Goal: Task Accomplishment & Management: Manage account settings

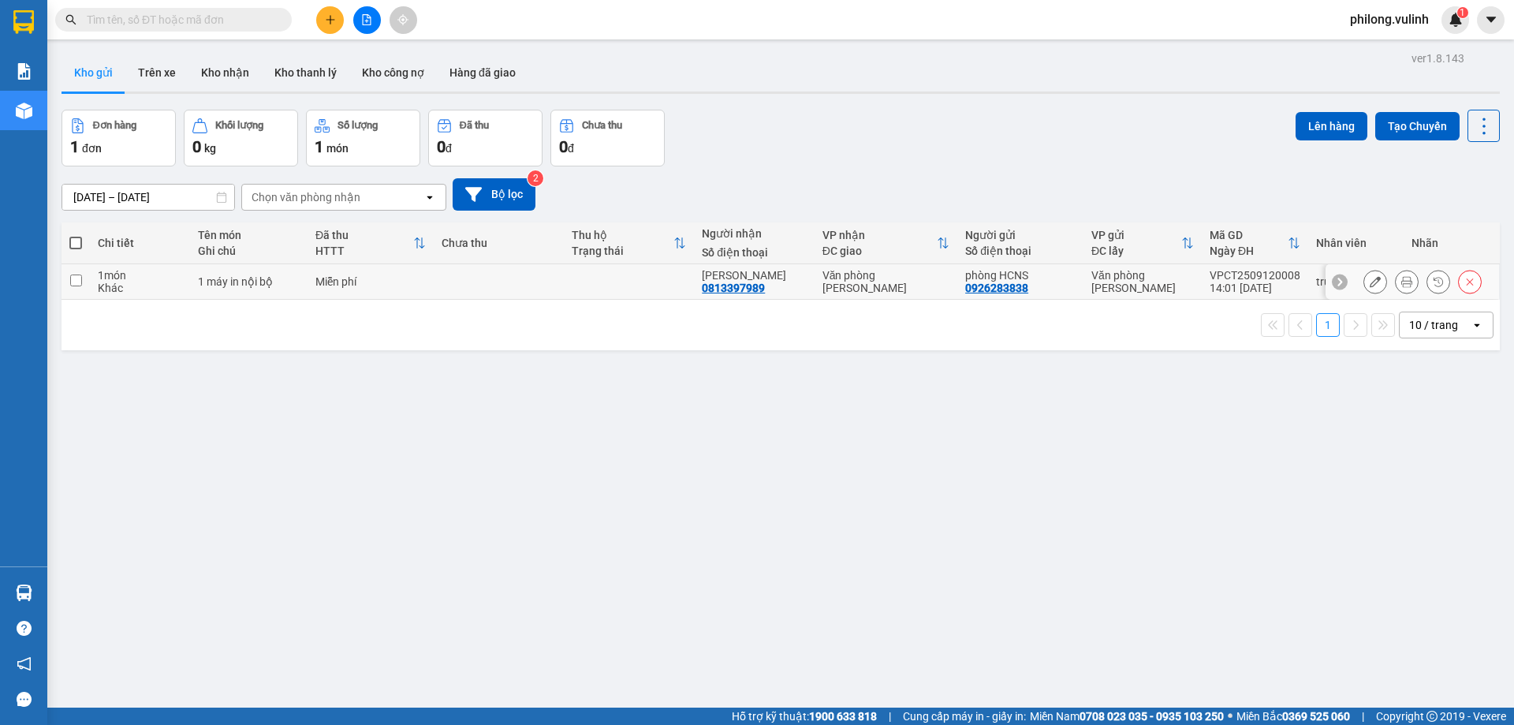
click at [797, 282] on div "[PERSON_NAME] 0813397989" at bounding box center [754, 281] width 104 height 25
checkbox input "true"
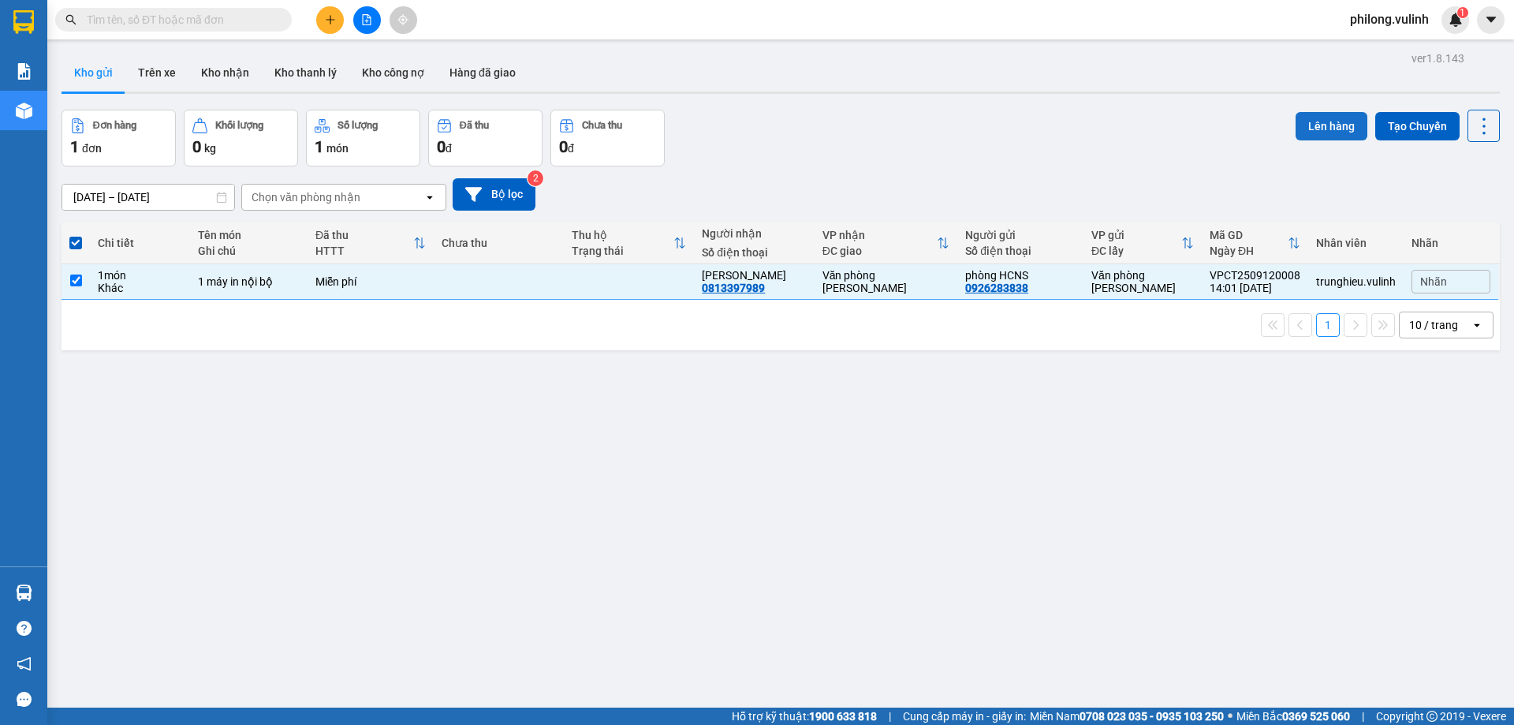
click at [1314, 122] on button "Lên hàng" at bounding box center [1332, 126] width 72 height 28
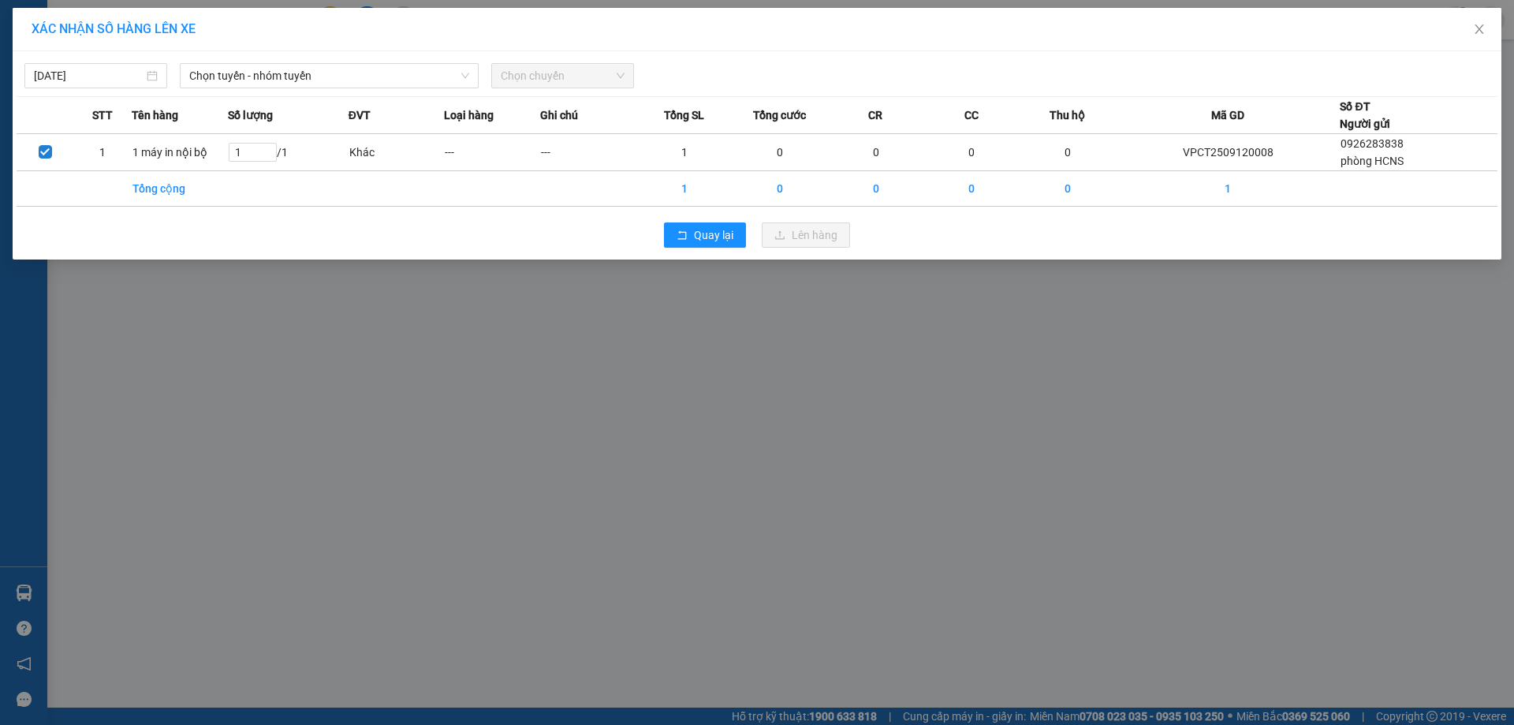
click at [415, 89] on div "[DATE] Chọn tuyến - nhóm tuyến Chọn chuyến STT Tên hàng Số lượng ĐVT Loại hàng …" at bounding box center [757, 155] width 1489 height 208
click at [389, 58] on div "[DATE] Chọn tuyến - nhóm tuyến Chọn chuyến" at bounding box center [757, 71] width 1481 height 33
click at [383, 71] on span "Chọn tuyến - nhóm tuyến" at bounding box center [329, 76] width 280 height 24
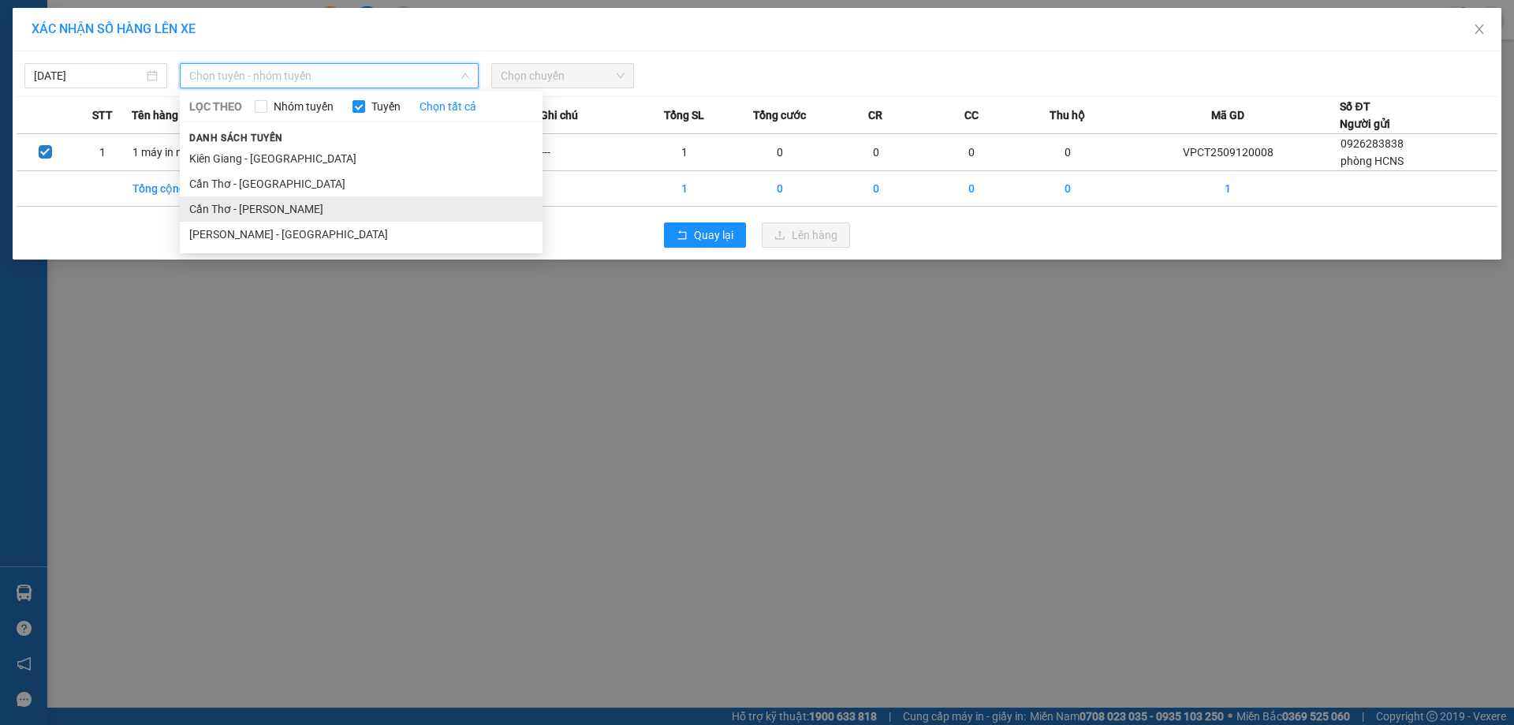
click at [287, 211] on li "Cần Thơ - [PERSON_NAME]" at bounding box center [361, 208] width 363 height 25
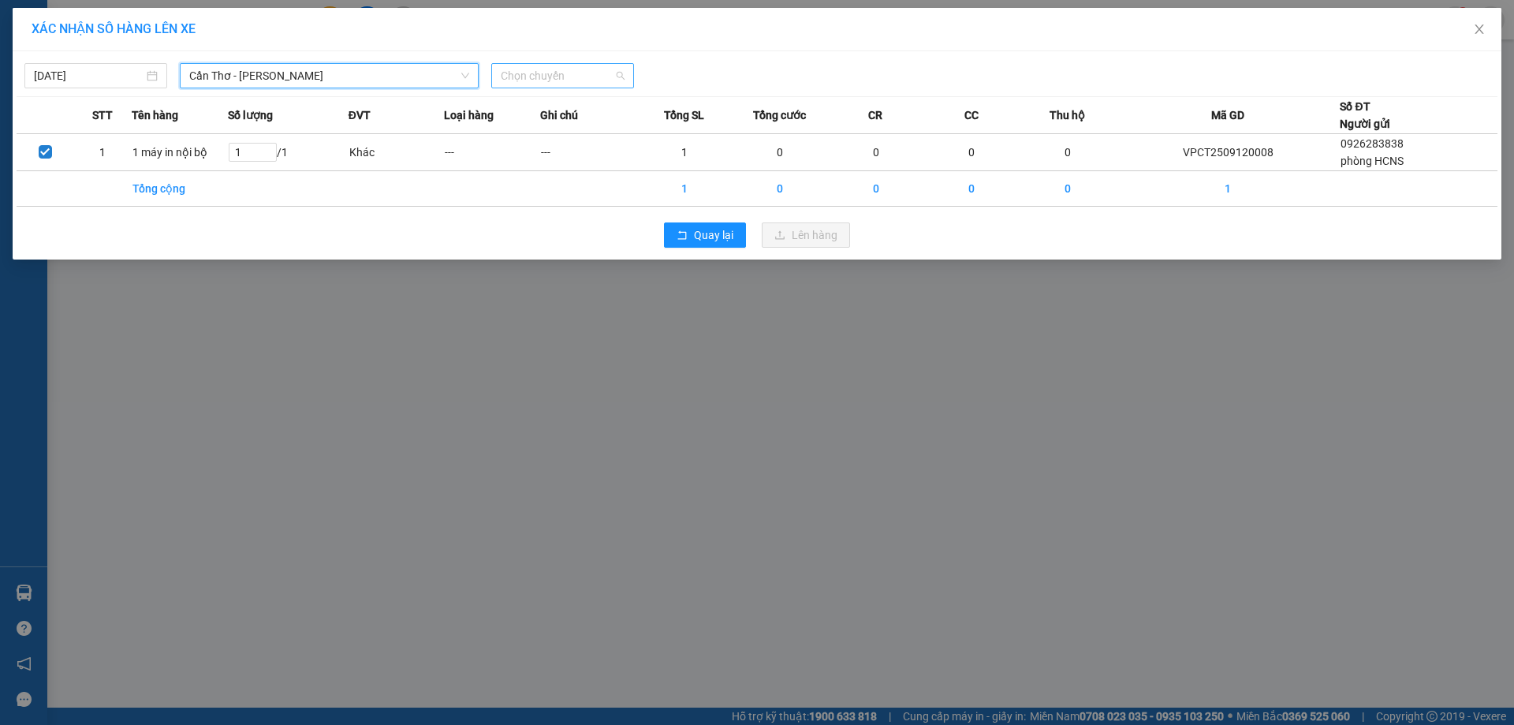
click at [534, 83] on span "Chọn chuyến" at bounding box center [563, 76] width 124 height 24
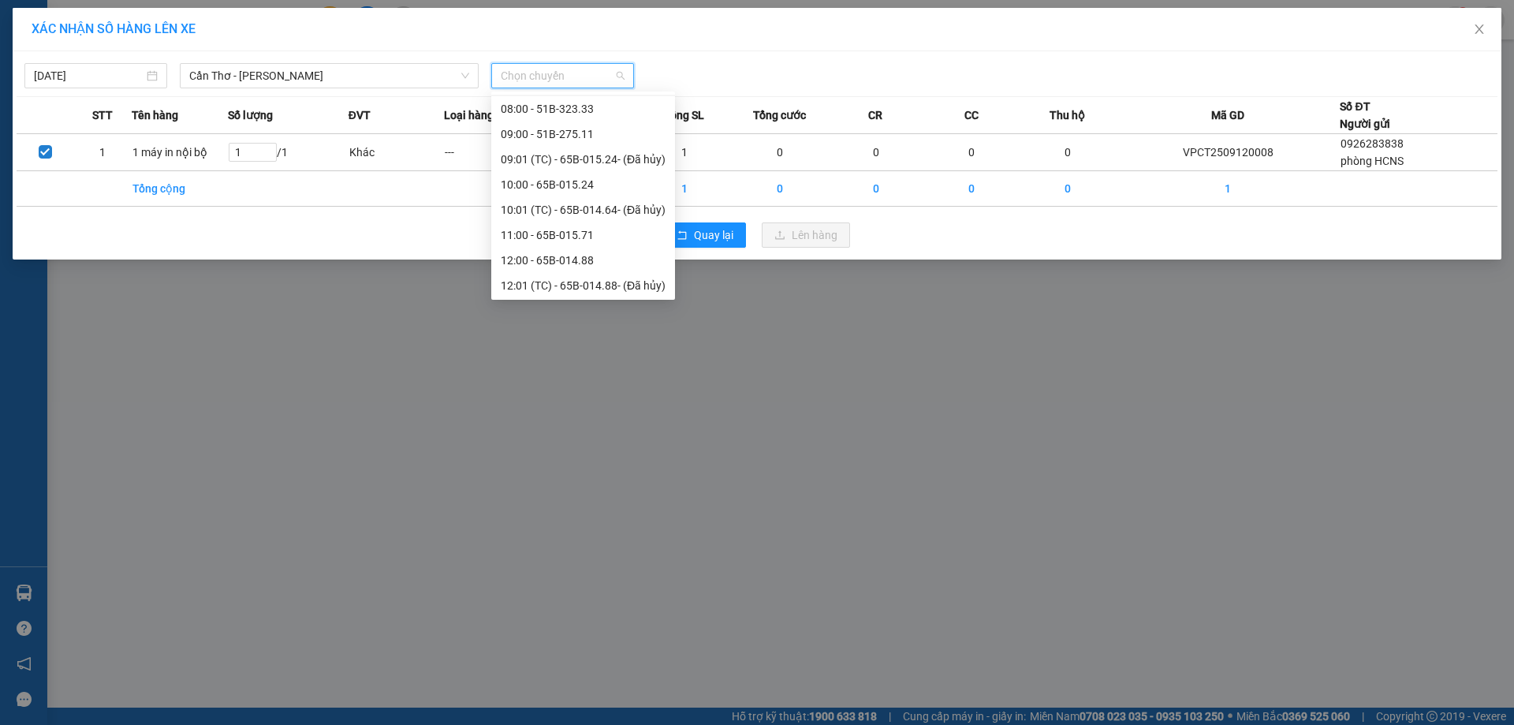
scroll to position [394, 0]
click at [559, 172] on div "15:00 - 51B-276.56" at bounding box center [583, 167] width 165 height 17
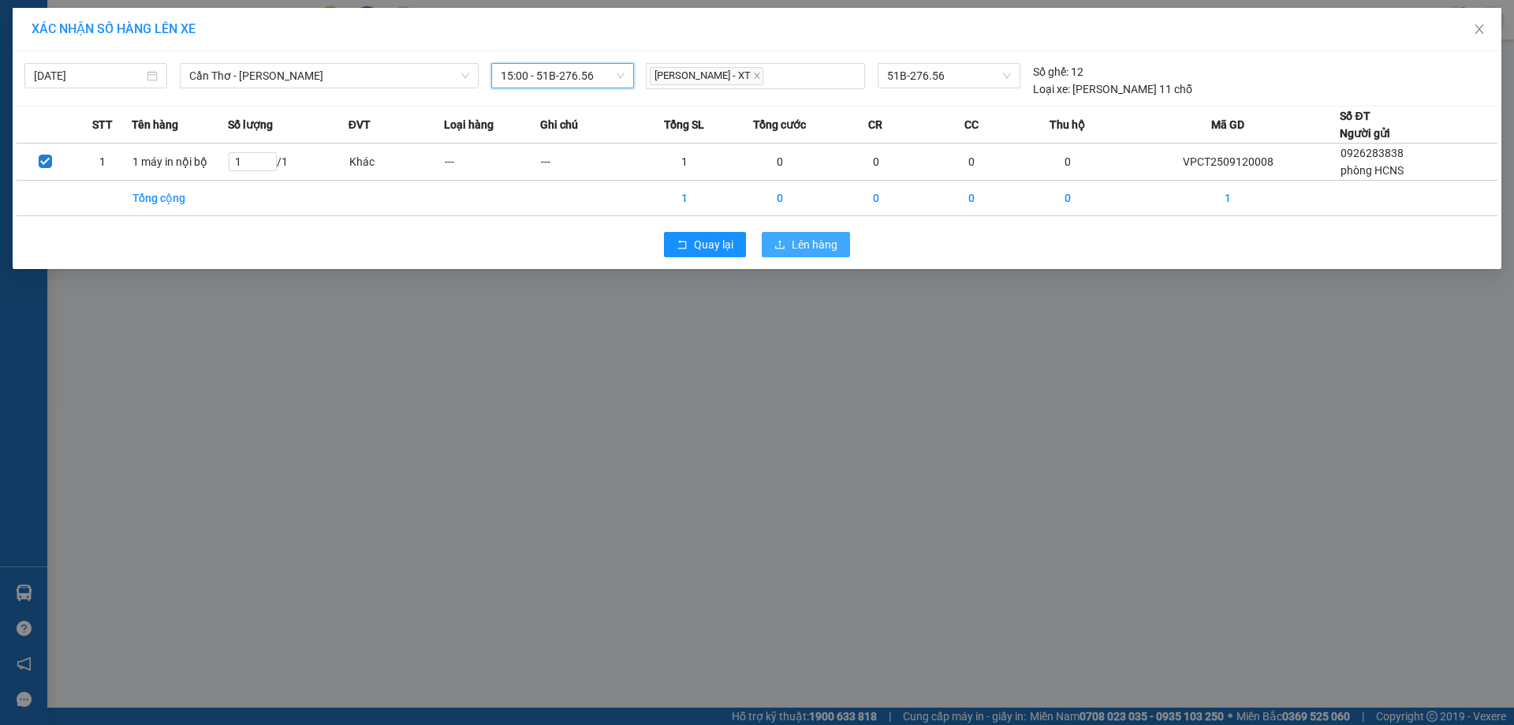
click at [774, 240] on button "Lên hàng" at bounding box center [806, 244] width 88 height 25
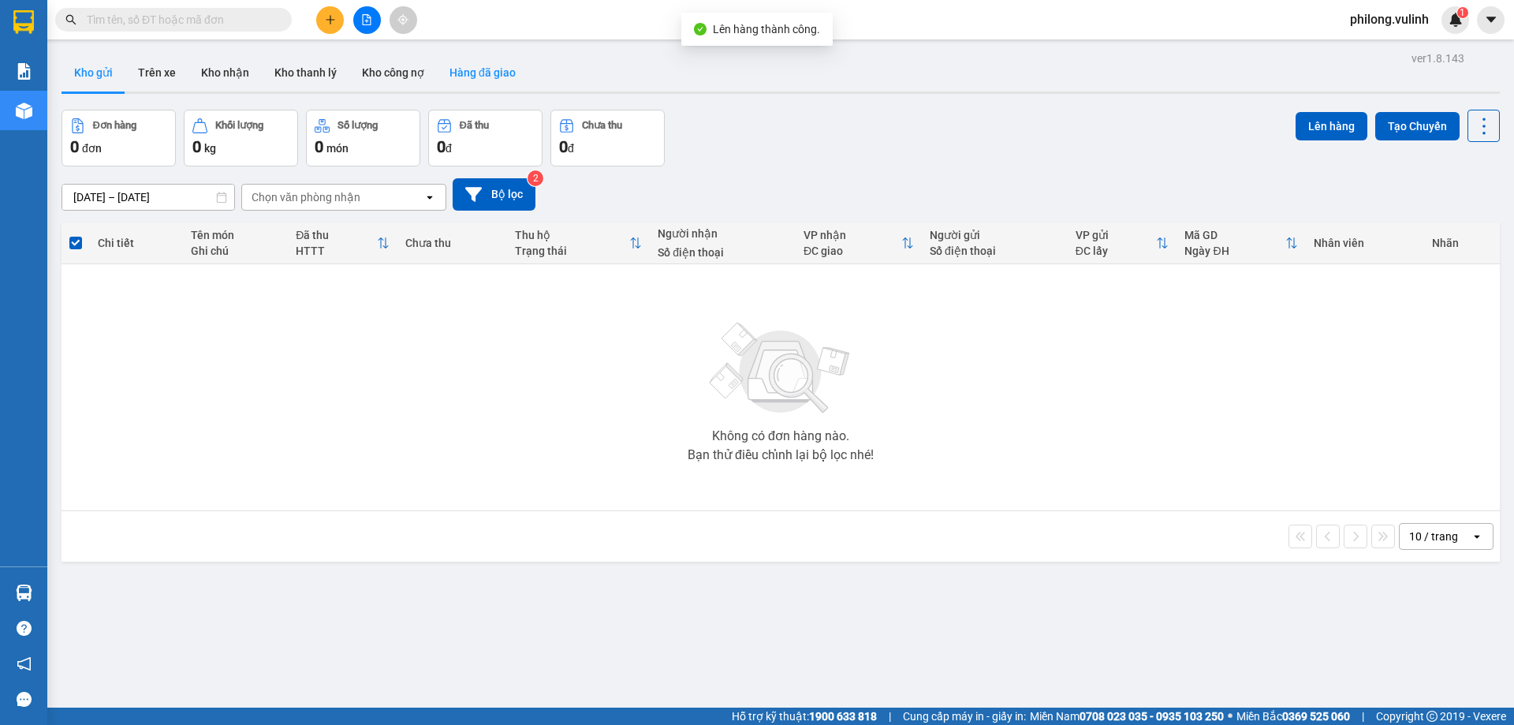
click at [463, 80] on button "Hàng đã giao" at bounding box center [482, 73] width 91 height 38
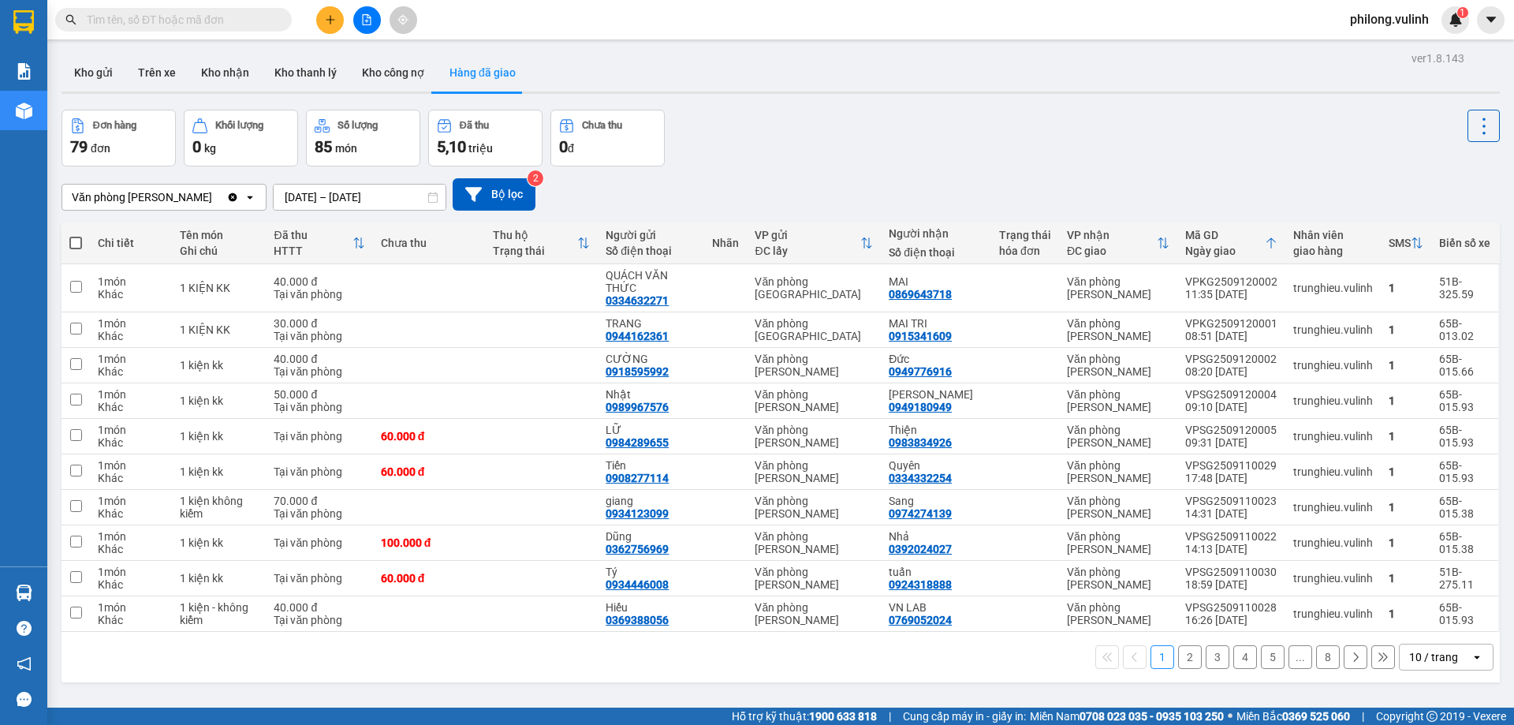
click at [1216, 241] on div "Mã GD Ngày giao" at bounding box center [1225, 243] width 80 height 28
click at [1212, 244] on div "Ngày giao" at bounding box center [1225, 250] width 80 height 13
click at [1444, 331] on icon at bounding box center [1449, 329] width 11 height 11
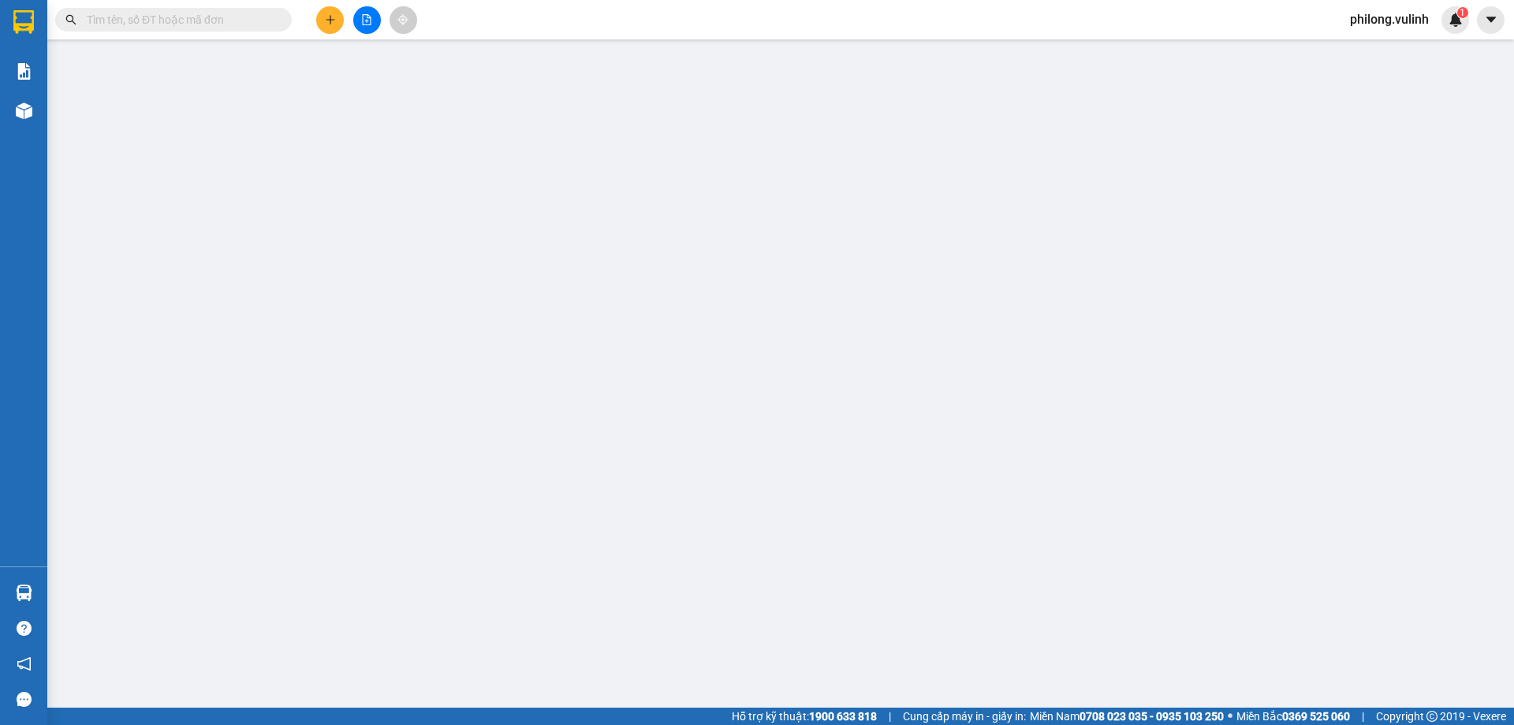
type input "0944162361"
type input "TRANG"
type input "0915341609"
type input "MAI TRI"
type input "30.000"
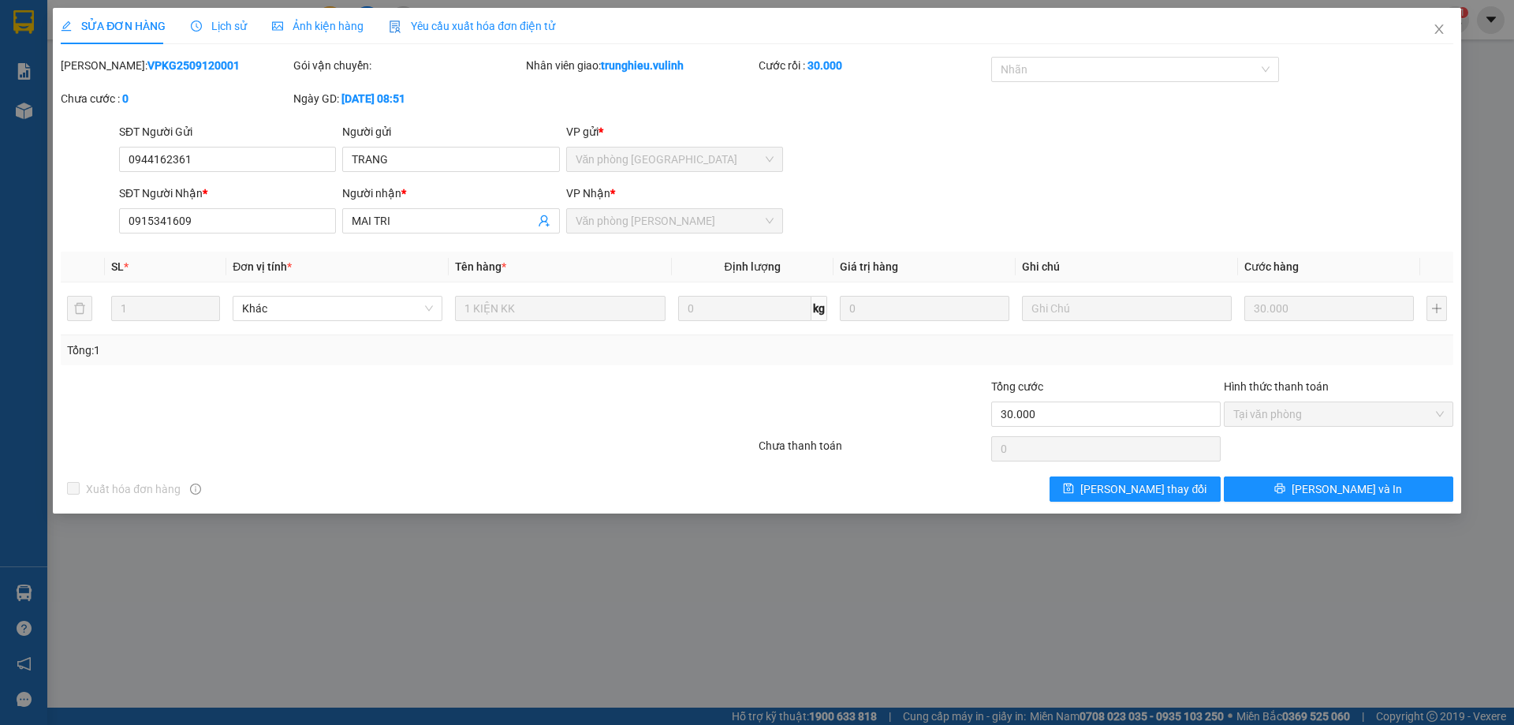
click at [327, 15] on div "Ảnh kiện hàng" at bounding box center [317, 26] width 91 height 36
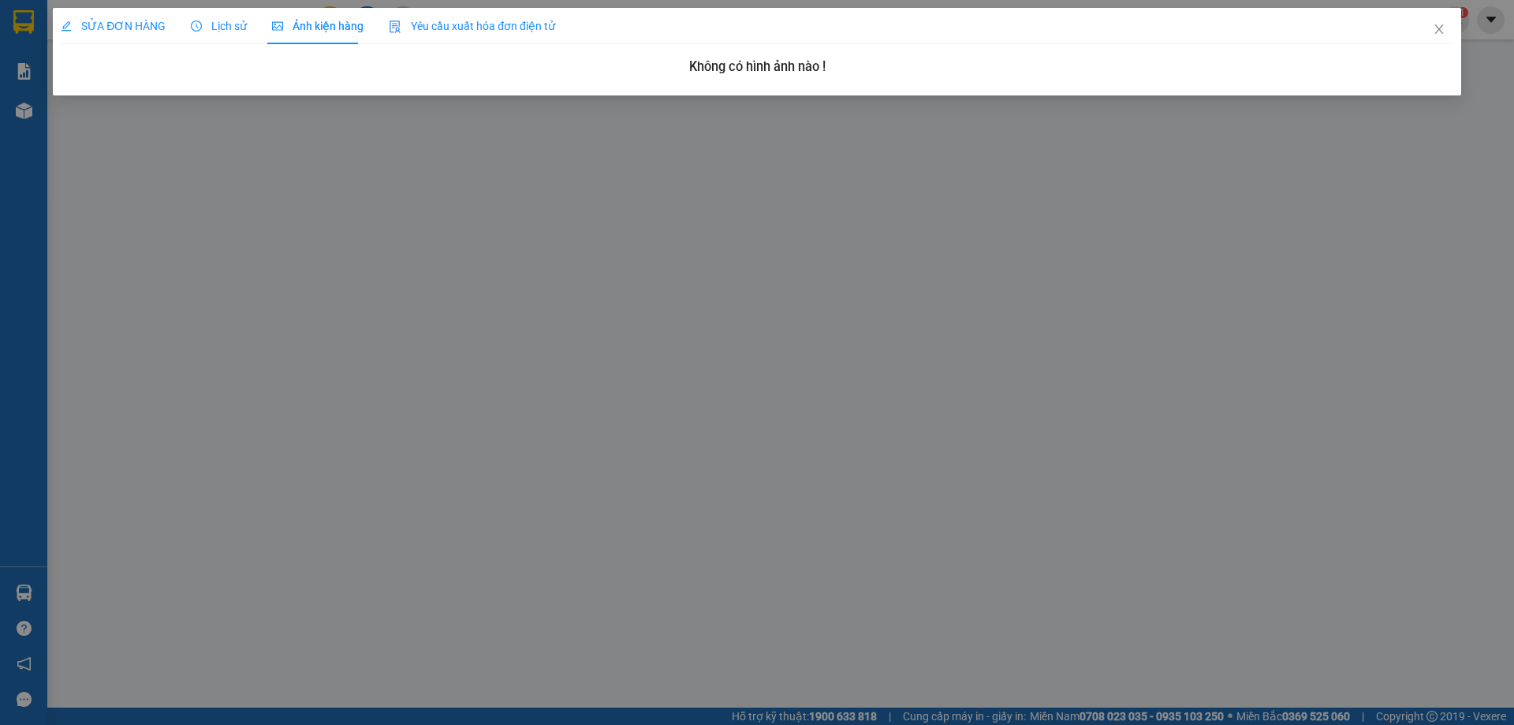
click at [480, 25] on span "Yêu cầu xuất hóa đơn điện tử" at bounding box center [472, 26] width 166 height 13
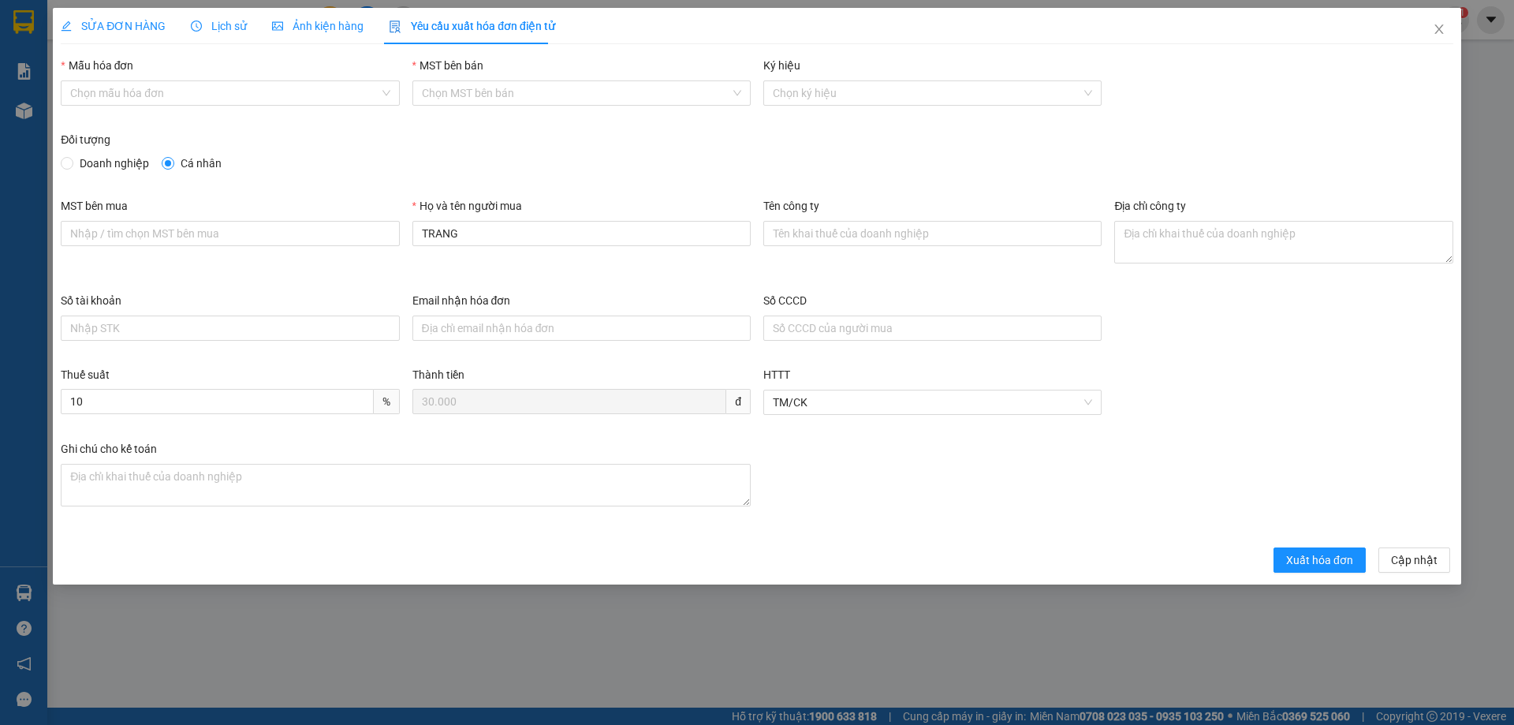
click at [370, 31] on div "SỬA ĐƠN HÀNG Lịch sử Ảnh kiện hàng Yêu cầu xuất hóa đơn điện tử" at bounding box center [308, 26] width 495 height 36
click at [215, 21] on span "Lịch sử" at bounding box center [219, 26] width 56 height 13
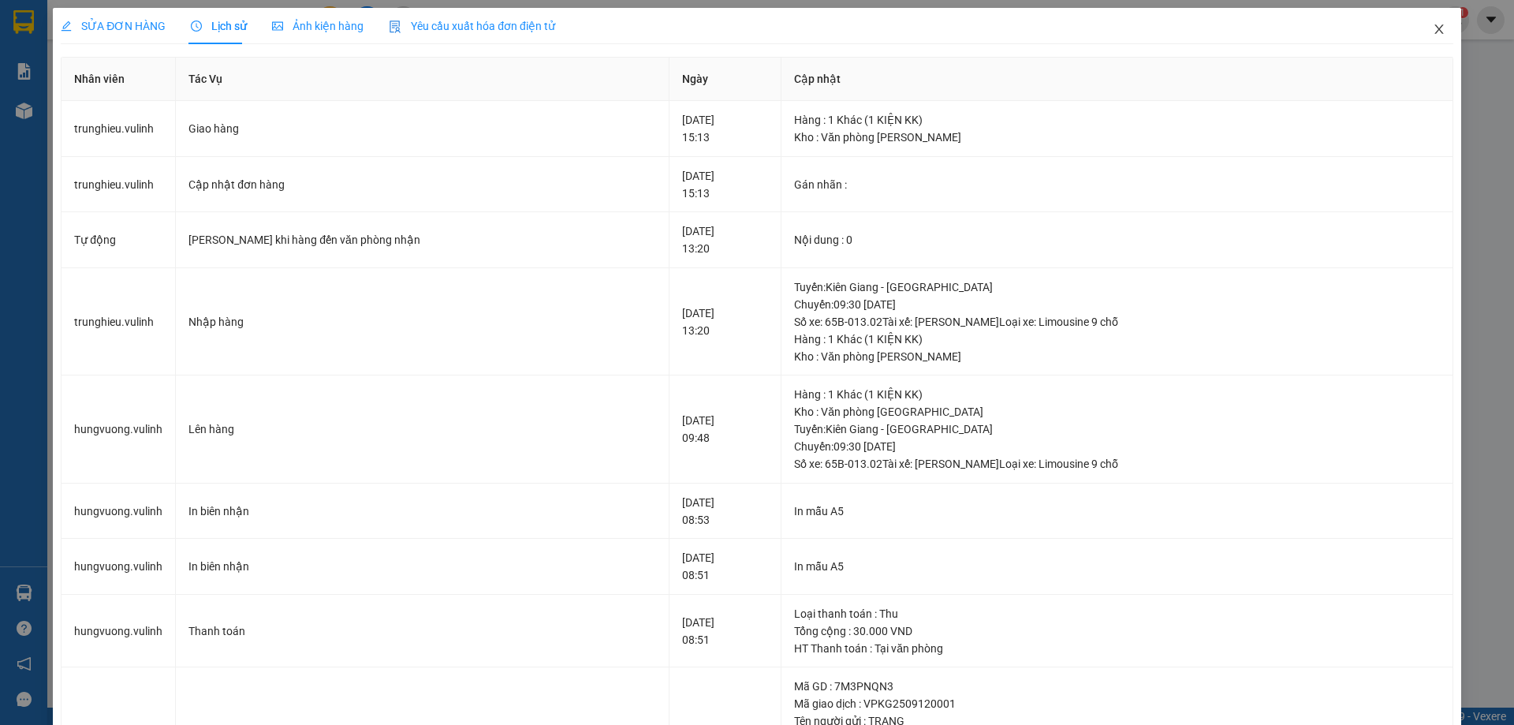
click at [1437, 24] on span "Close" at bounding box center [1439, 30] width 44 height 44
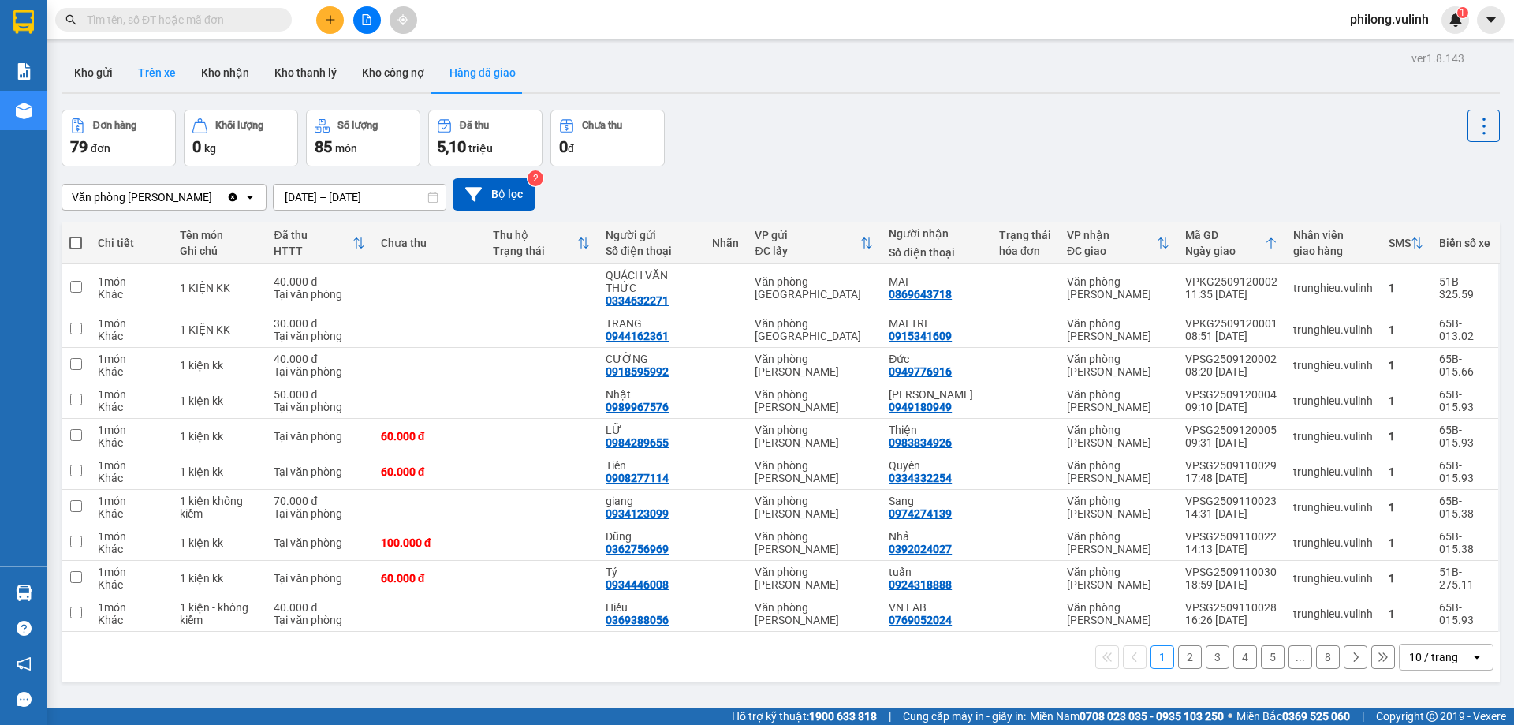
click at [154, 66] on button "Trên xe" at bounding box center [156, 73] width 63 height 38
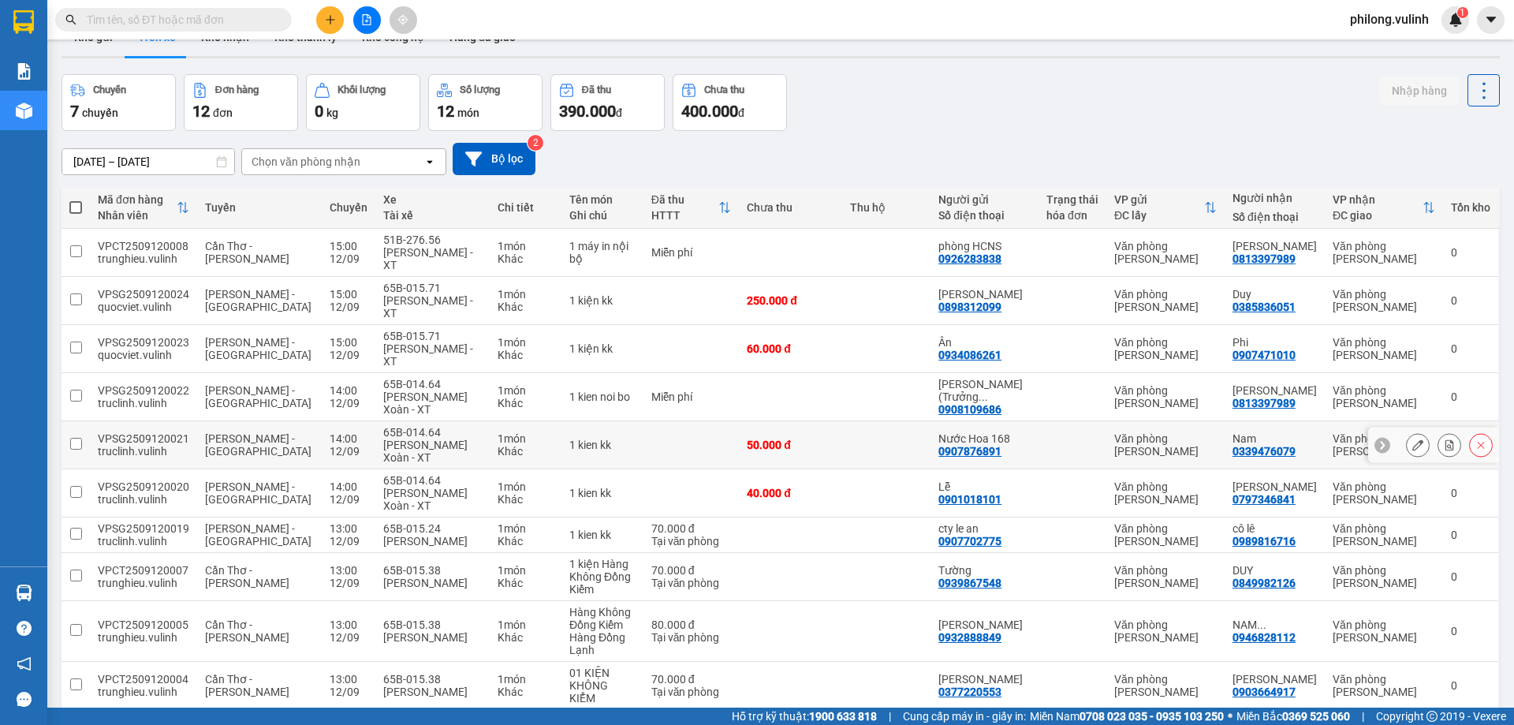
scroll to position [77, 0]
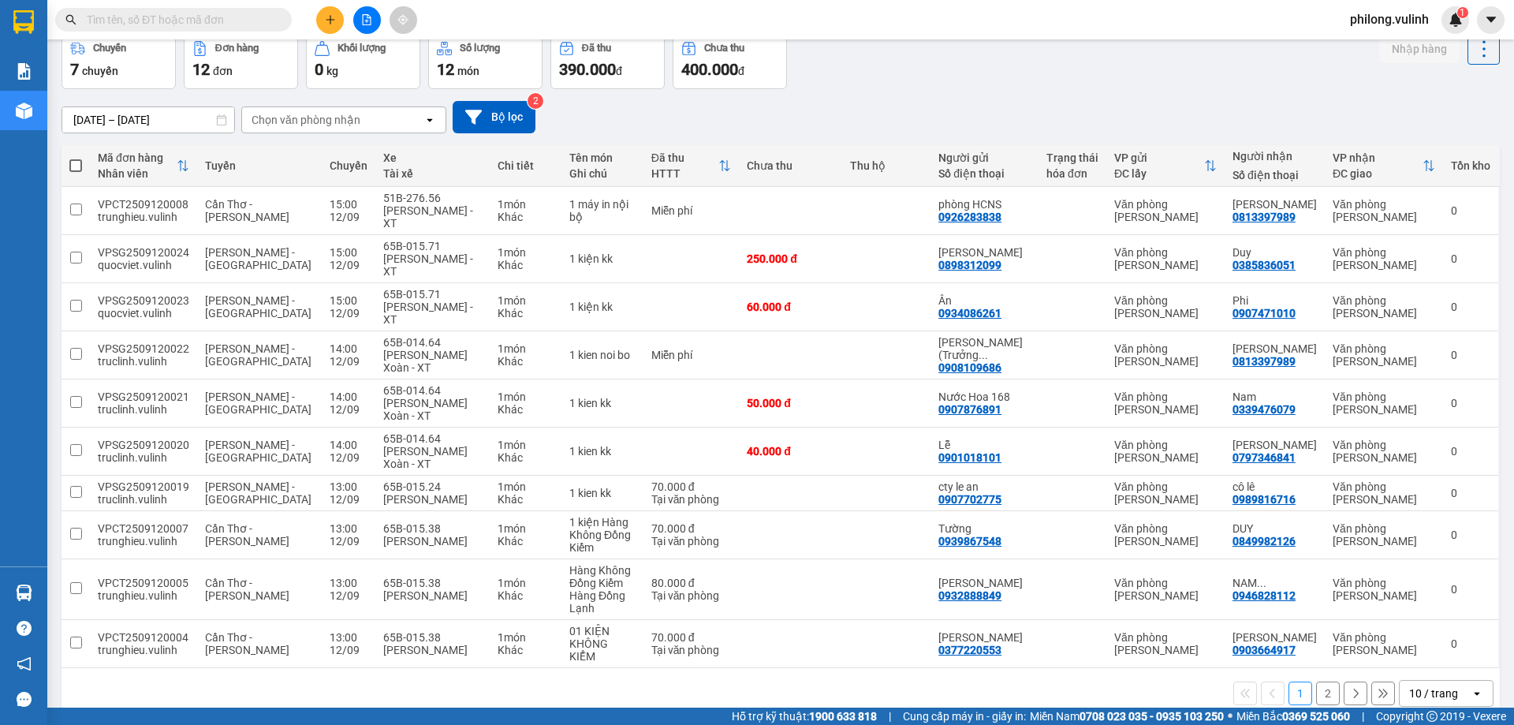
click at [1303, 680] on div "1 2 10 / trang open" at bounding box center [781, 693] width 1426 height 27
click at [1316, 681] on button "2" at bounding box center [1328, 693] width 24 height 24
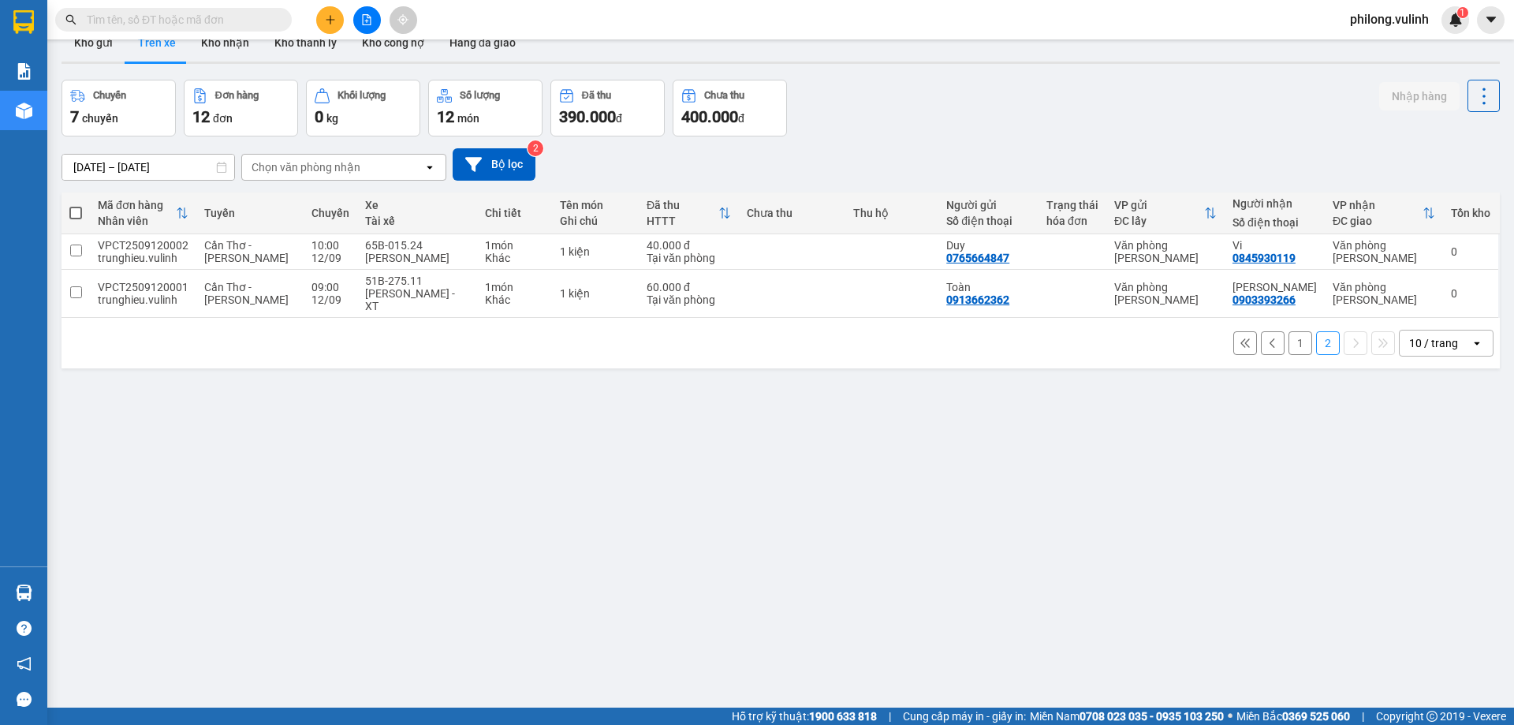
scroll to position [0, 0]
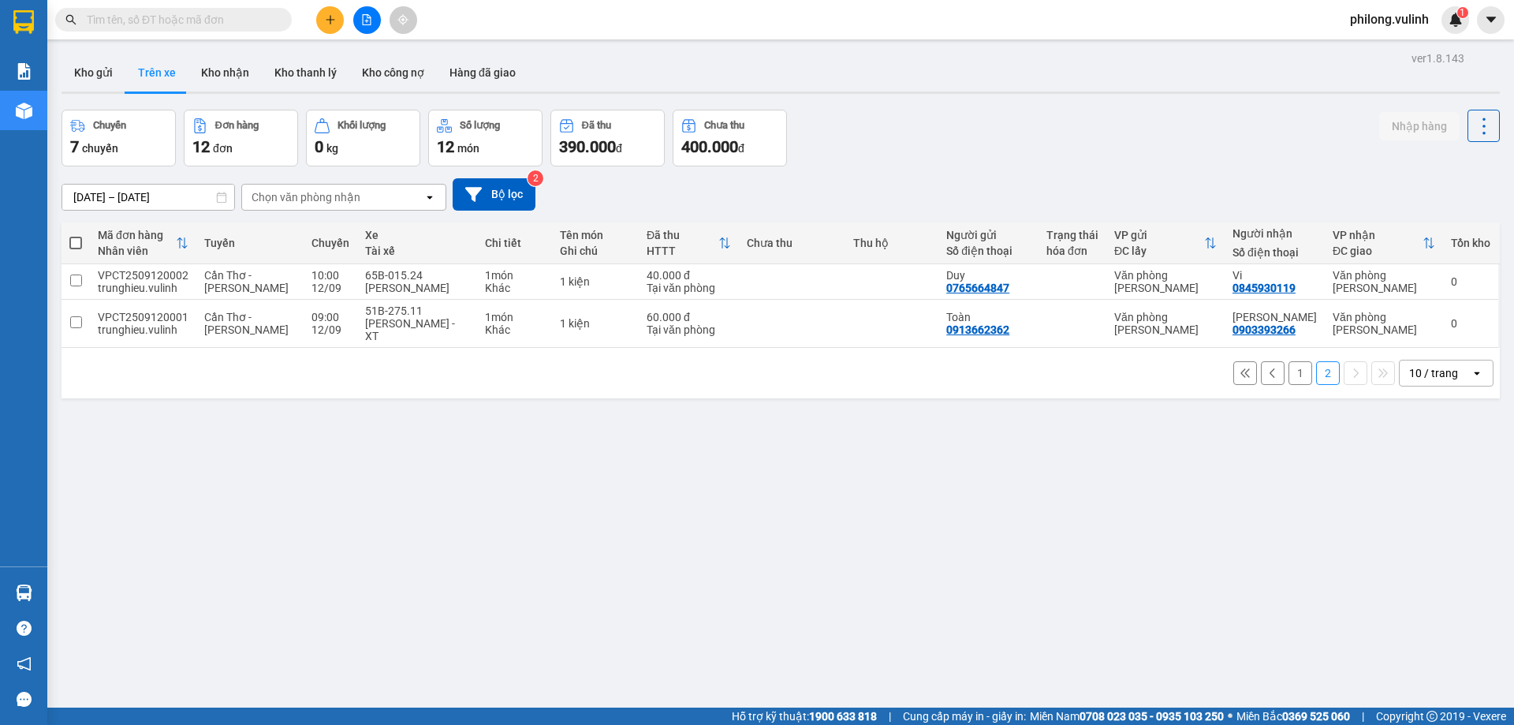
click at [1289, 375] on button "1" at bounding box center [1301, 373] width 24 height 24
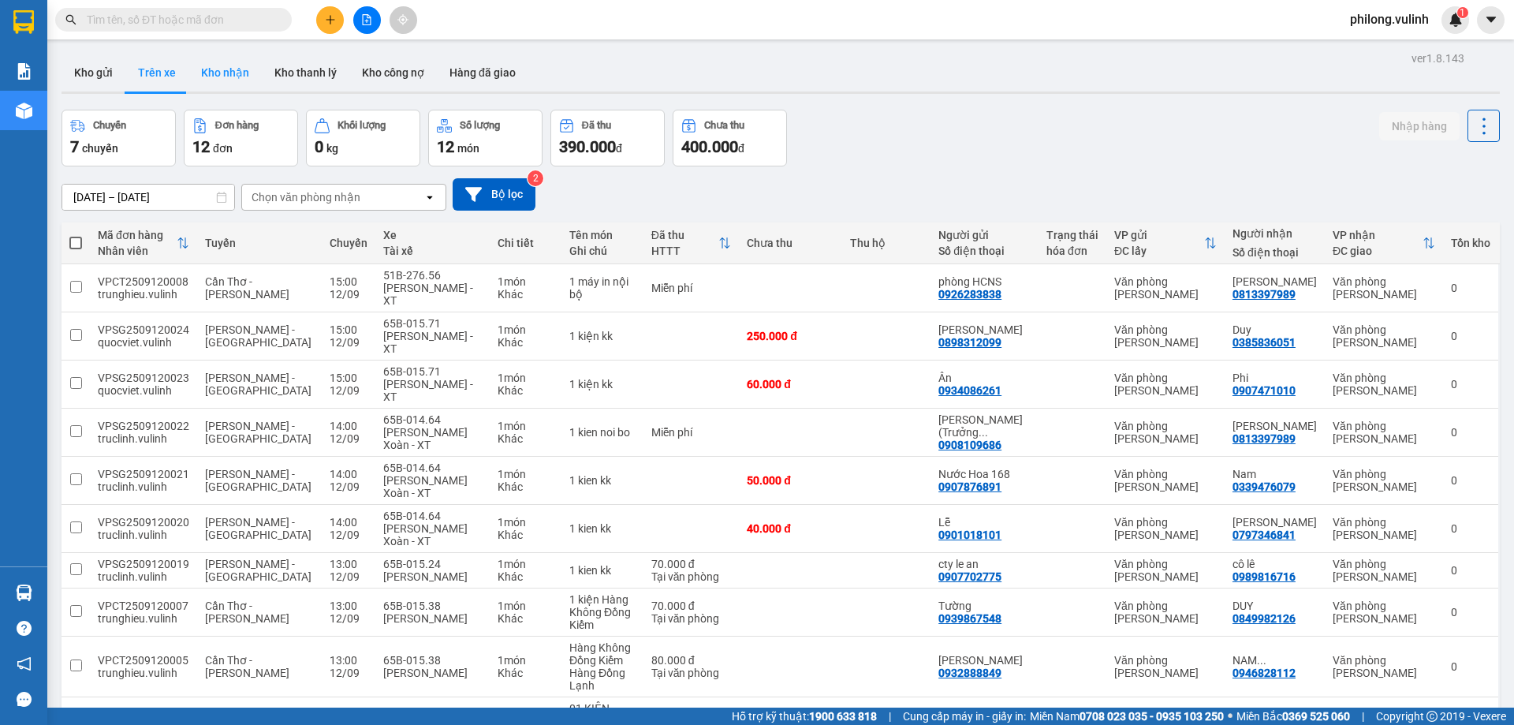
click at [232, 78] on button "Kho nhận" at bounding box center [225, 73] width 73 height 38
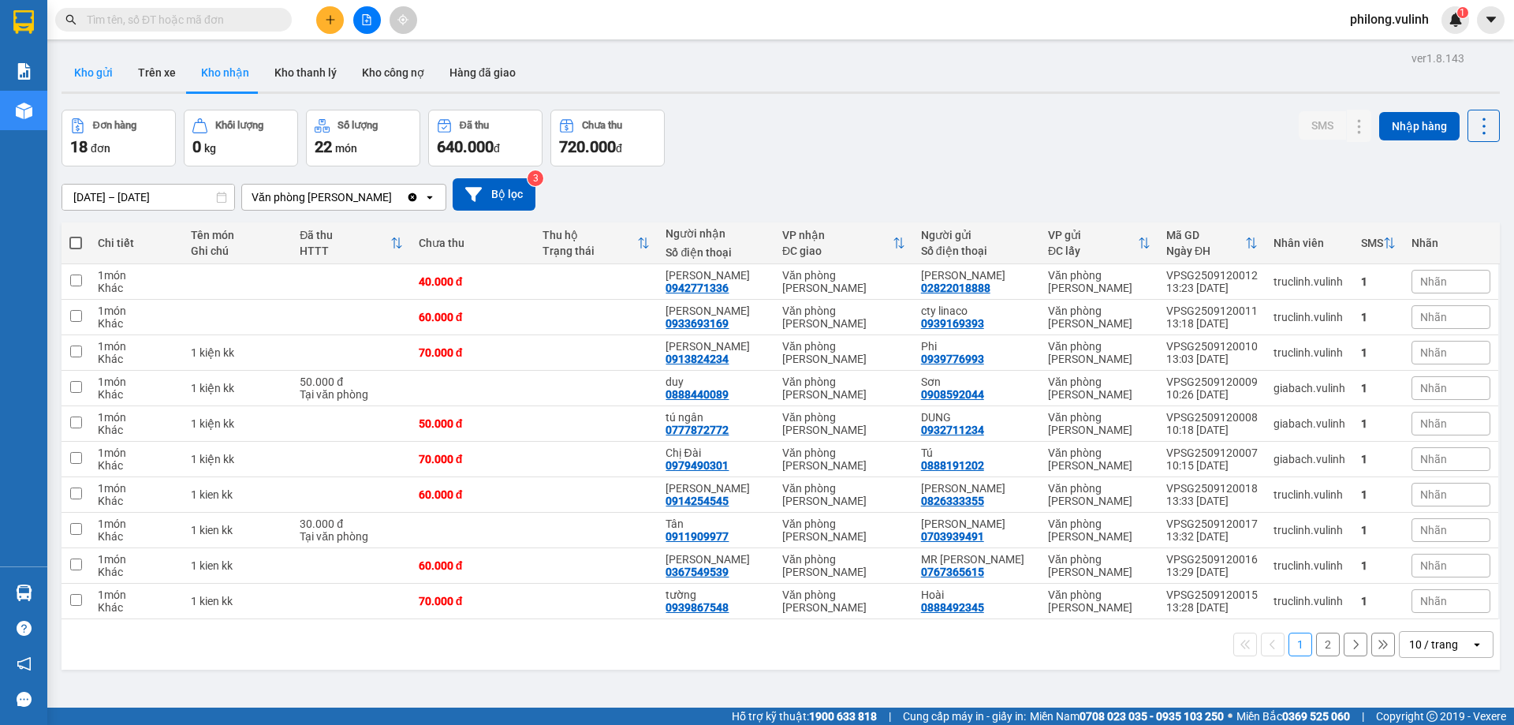
click at [88, 72] on button "Kho gửi" at bounding box center [94, 73] width 64 height 38
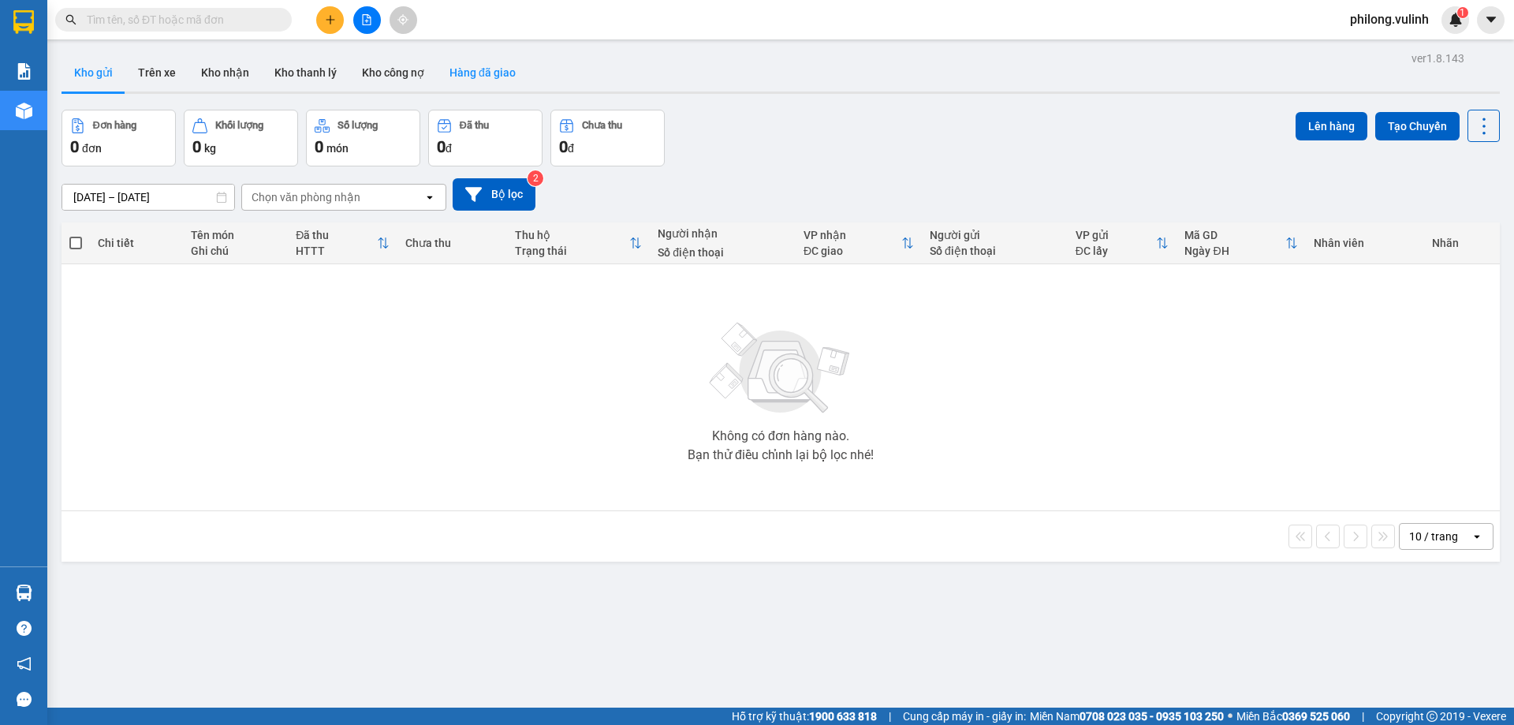
click at [480, 84] on button "Hàng đã giao" at bounding box center [482, 73] width 91 height 38
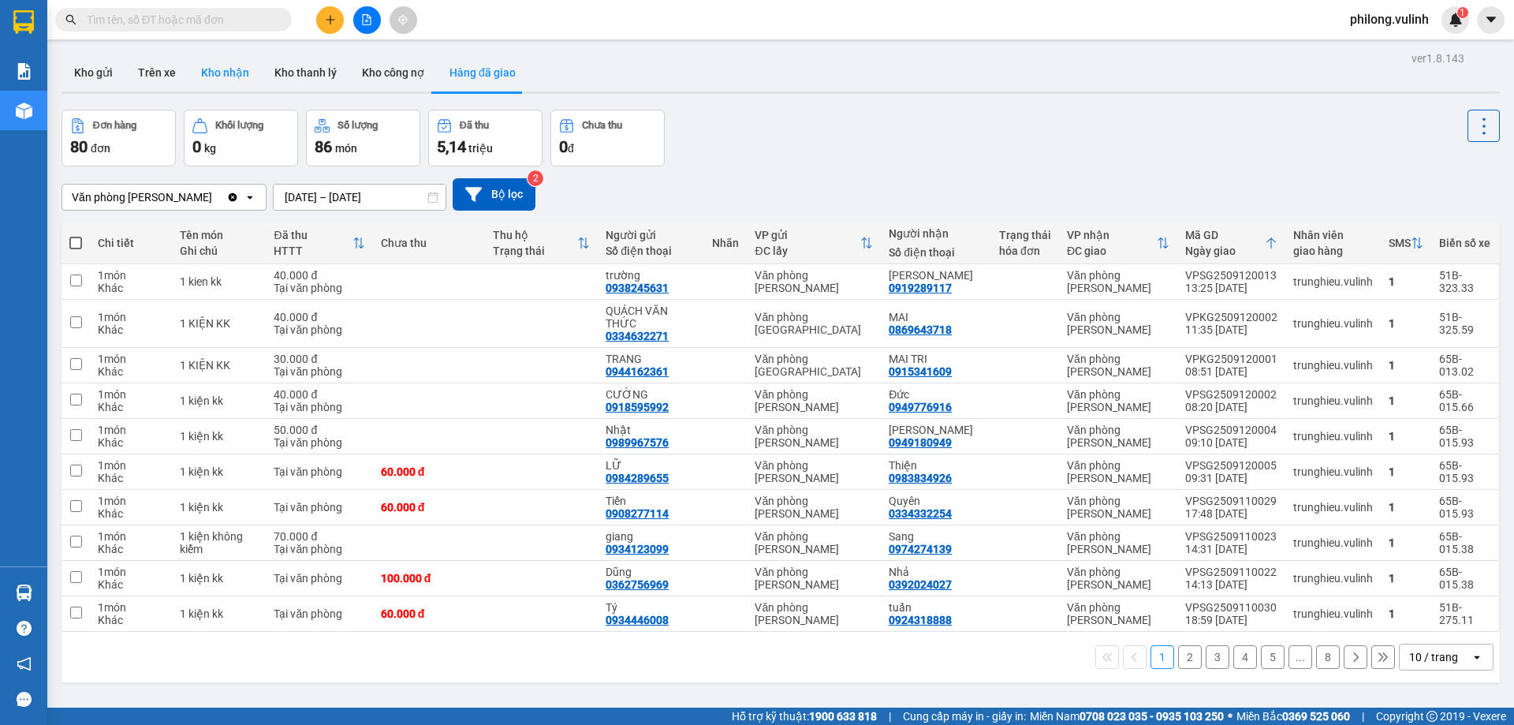
click at [222, 69] on button "Kho nhận" at bounding box center [225, 73] width 73 height 38
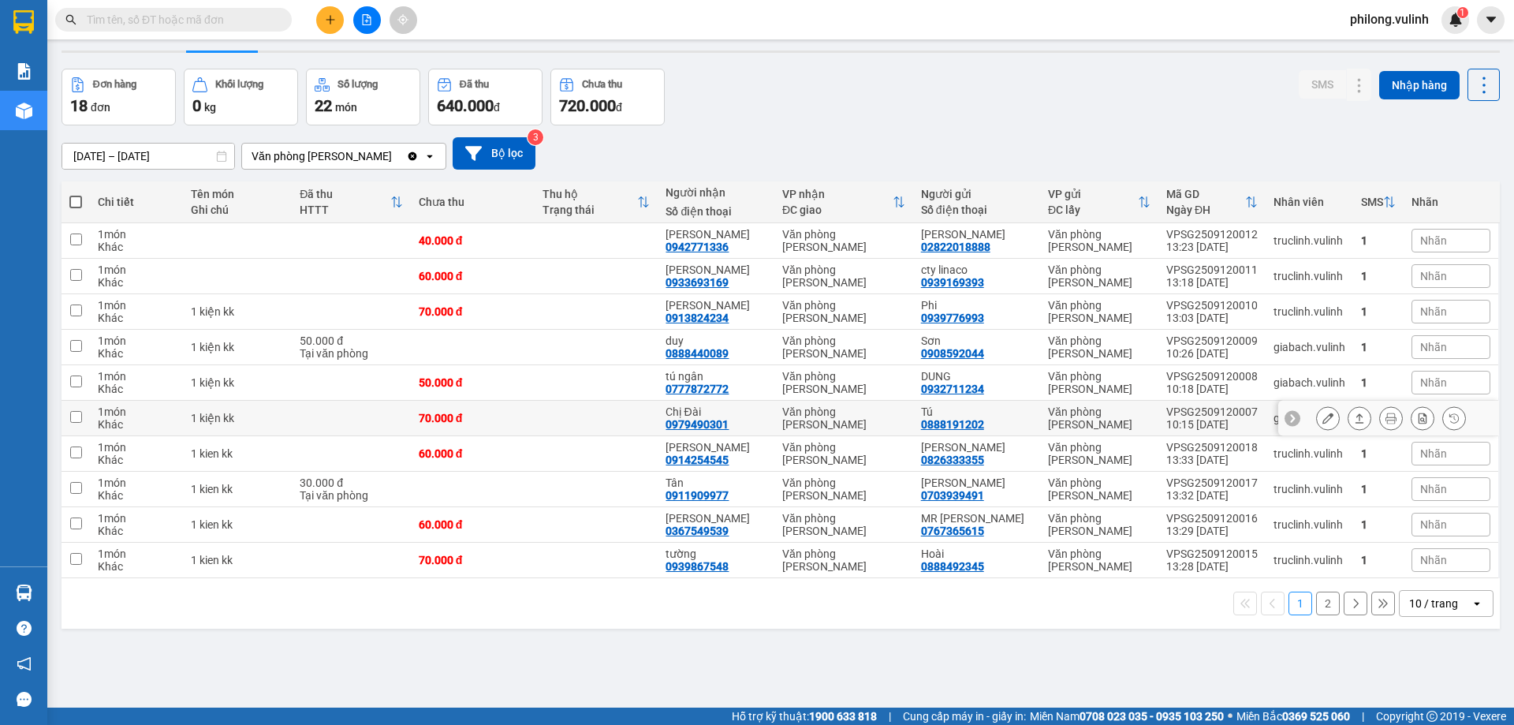
scroll to position [73, 0]
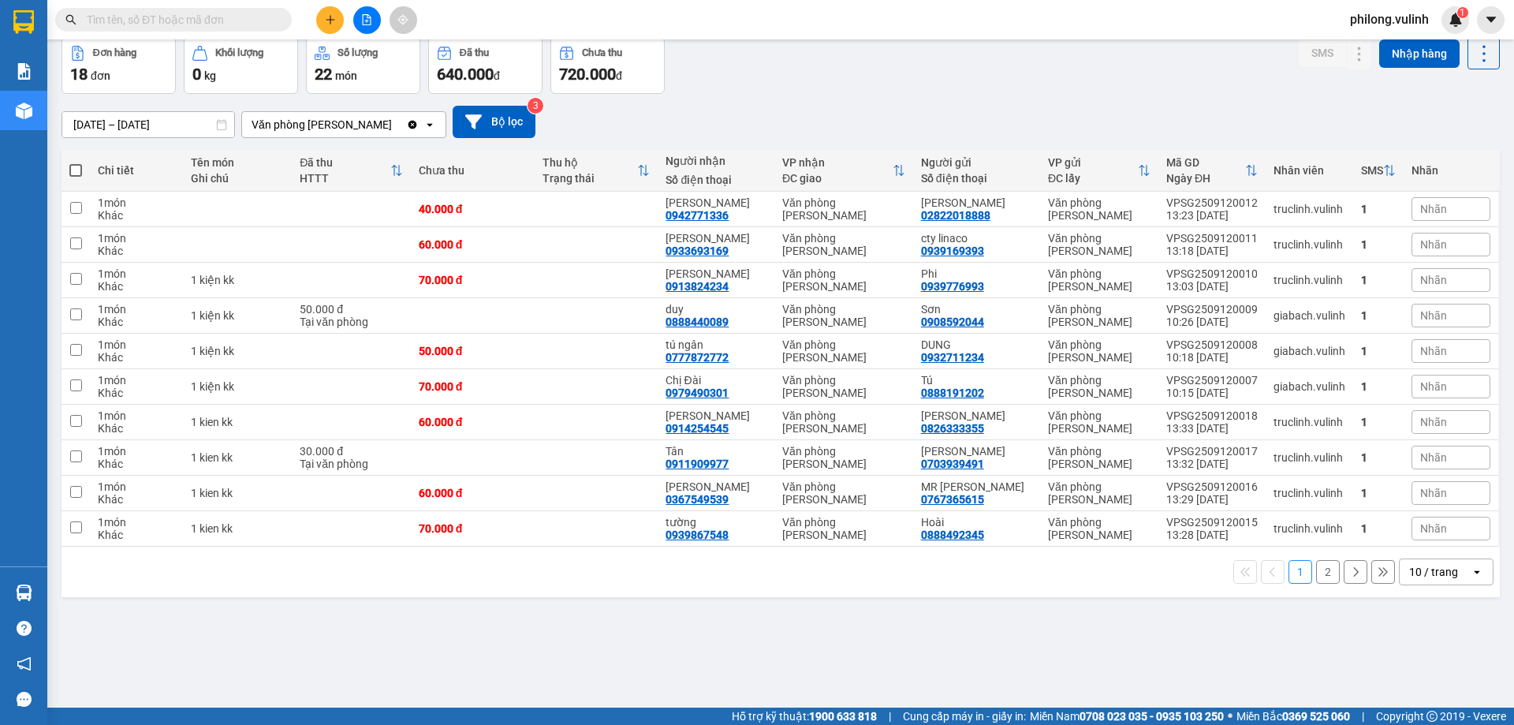
click at [1316, 583] on button "2" at bounding box center [1328, 572] width 24 height 24
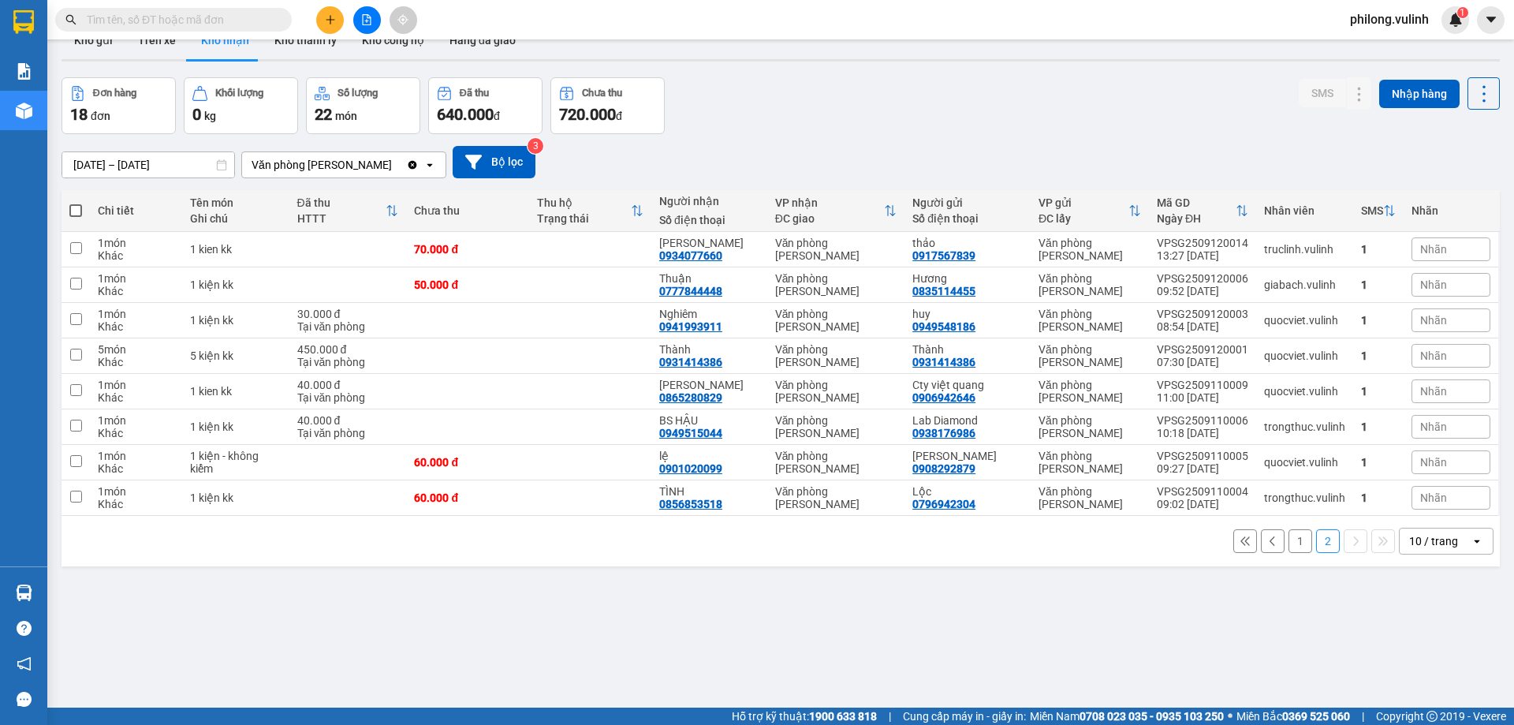
scroll to position [0, 0]
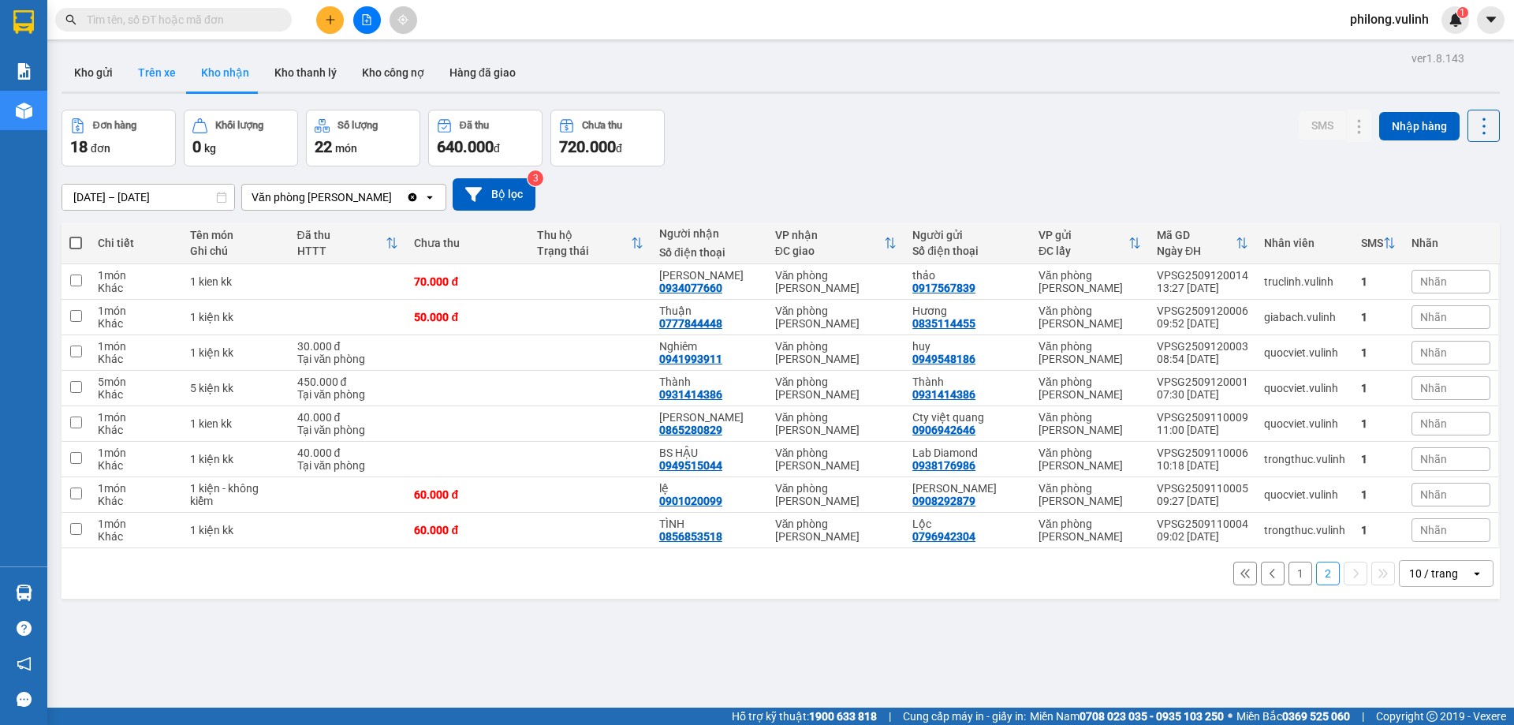
click at [165, 76] on button "Trên xe" at bounding box center [156, 73] width 63 height 38
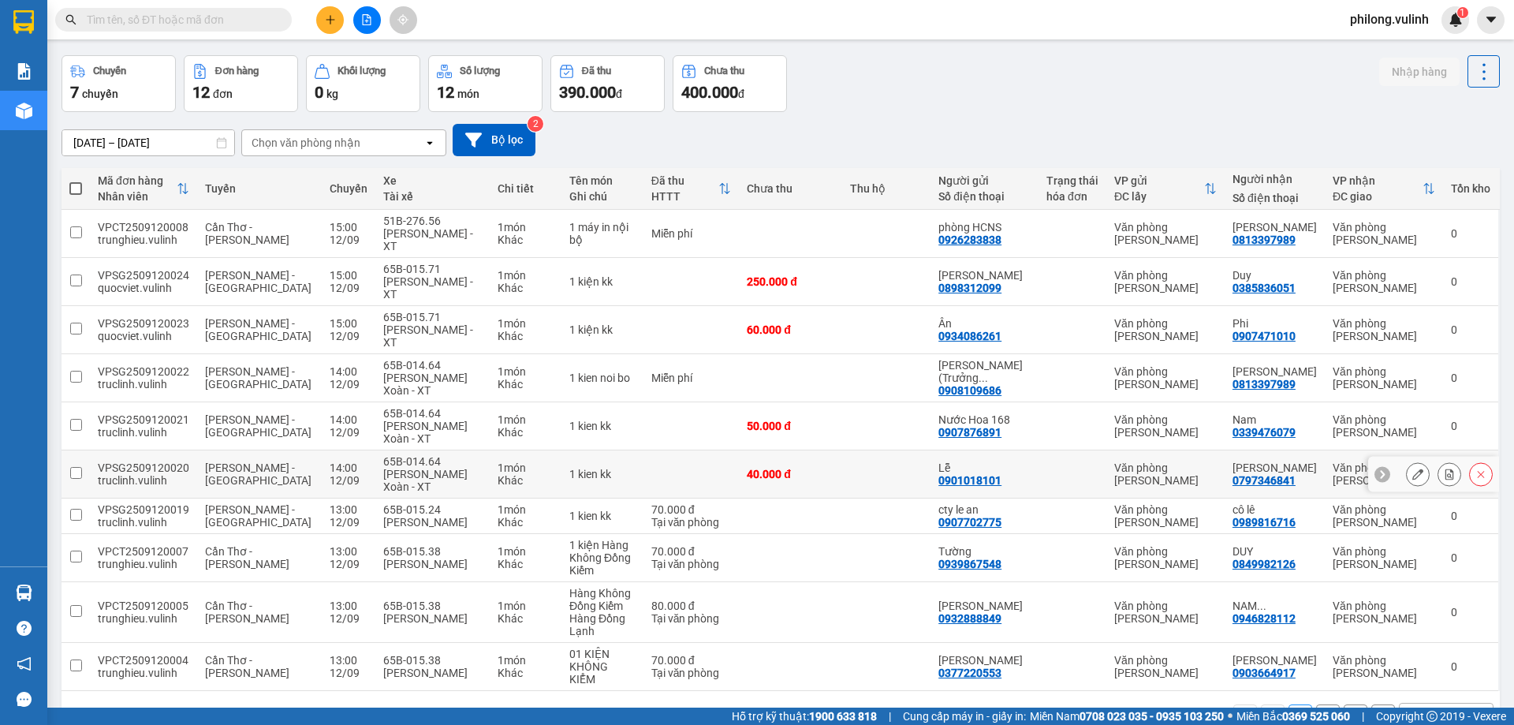
scroll to position [77, 0]
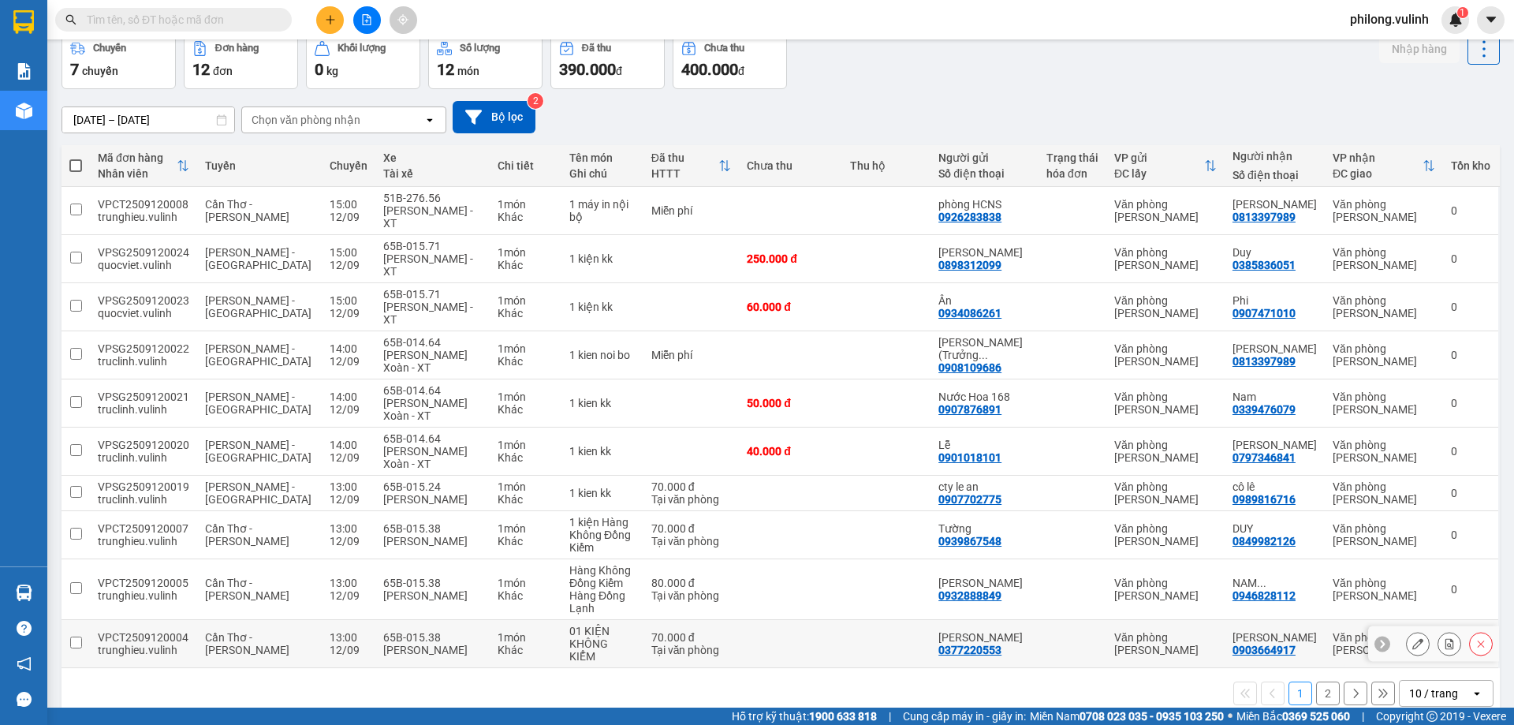
click at [1413, 638] on icon at bounding box center [1418, 643] width 11 height 11
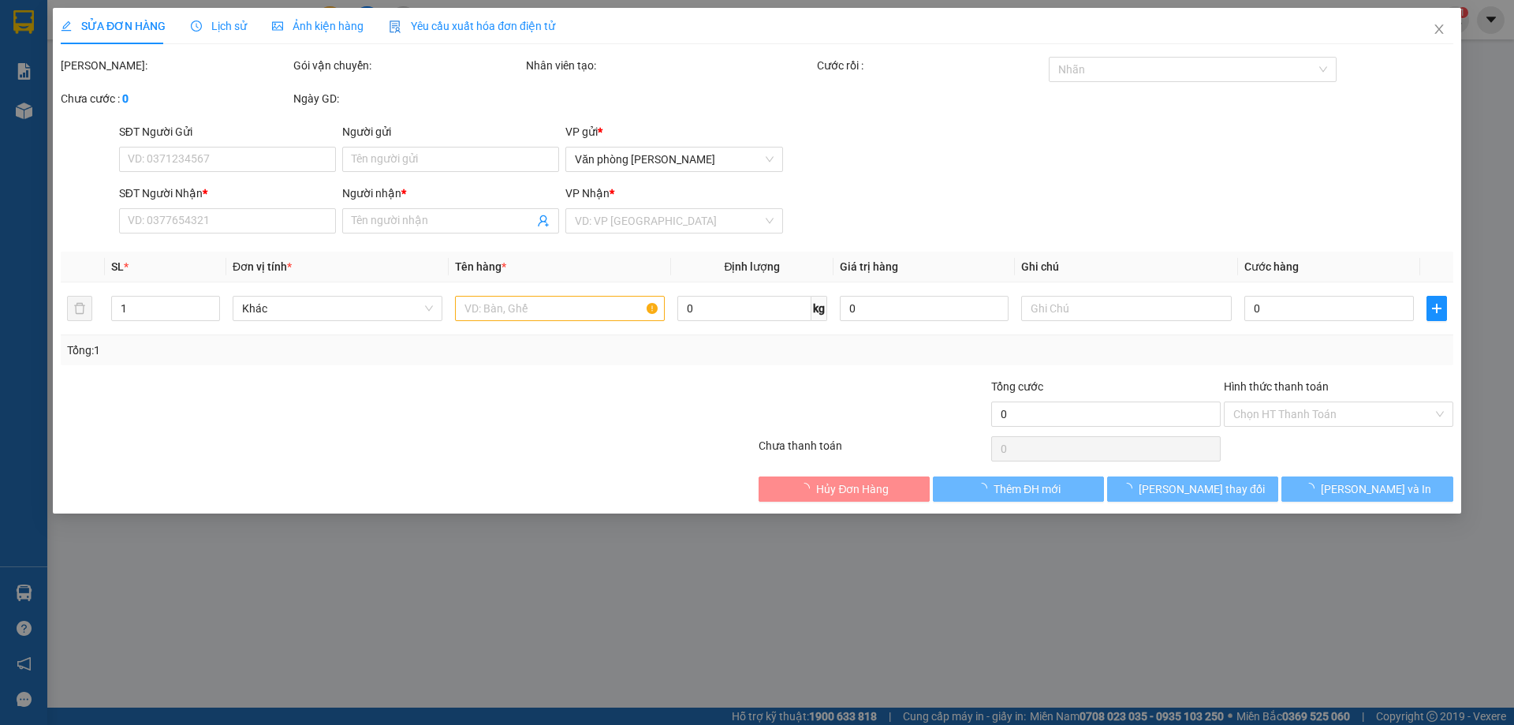
type input "0377220553"
type input "[PERSON_NAME]"
type input "0903664917"
type input "[PERSON_NAME]"
type input "70.000"
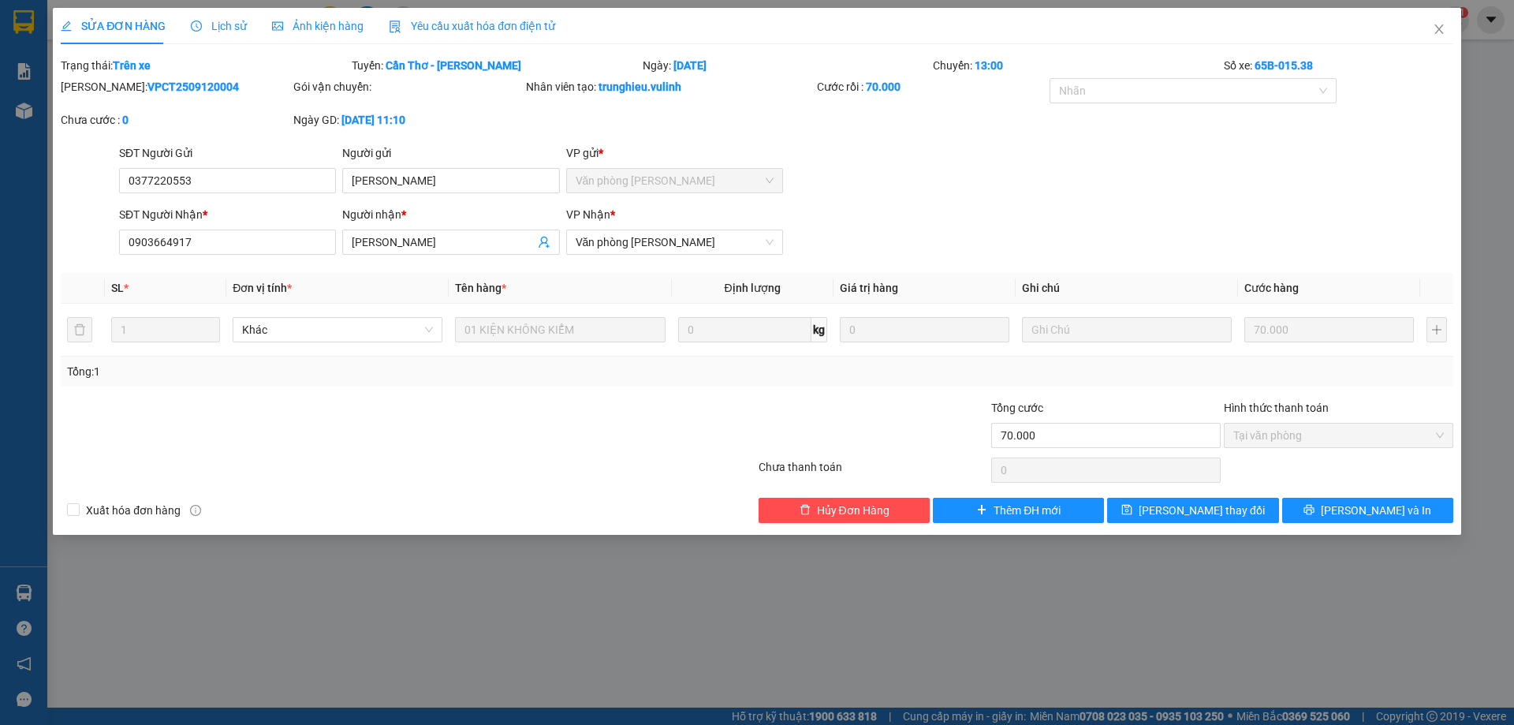
click at [241, 28] on span "Lịch sử" at bounding box center [219, 26] width 56 height 13
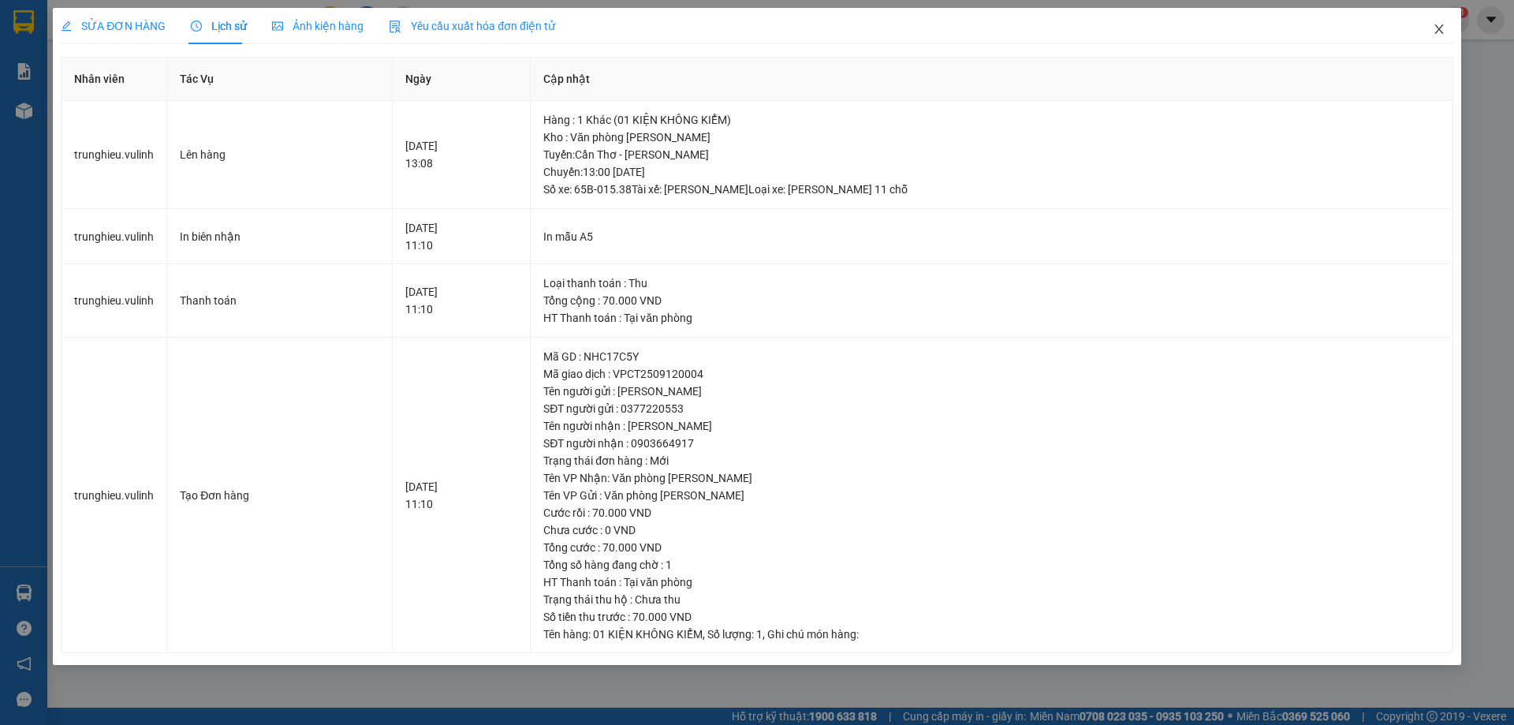
click at [1451, 33] on span "Close" at bounding box center [1439, 30] width 44 height 44
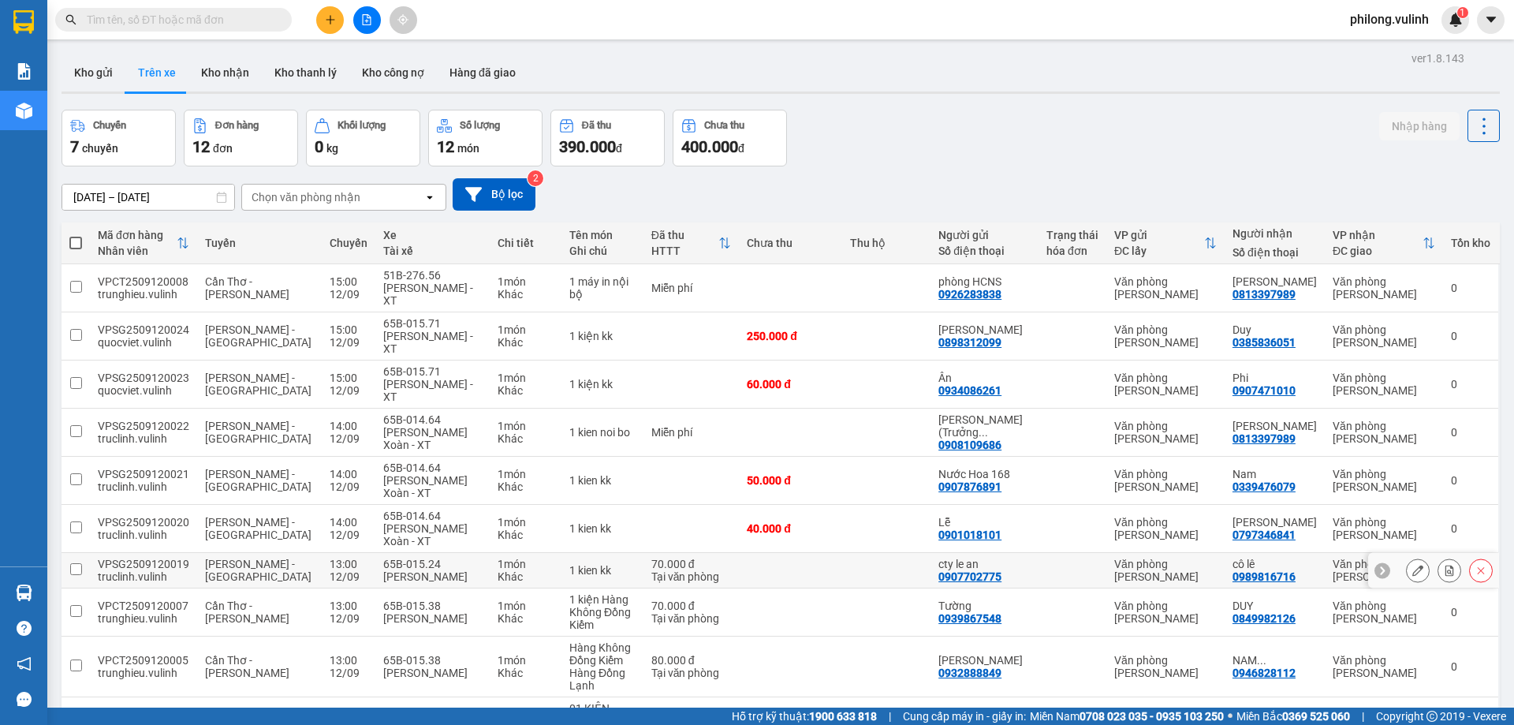
scroll to position [77, 0]
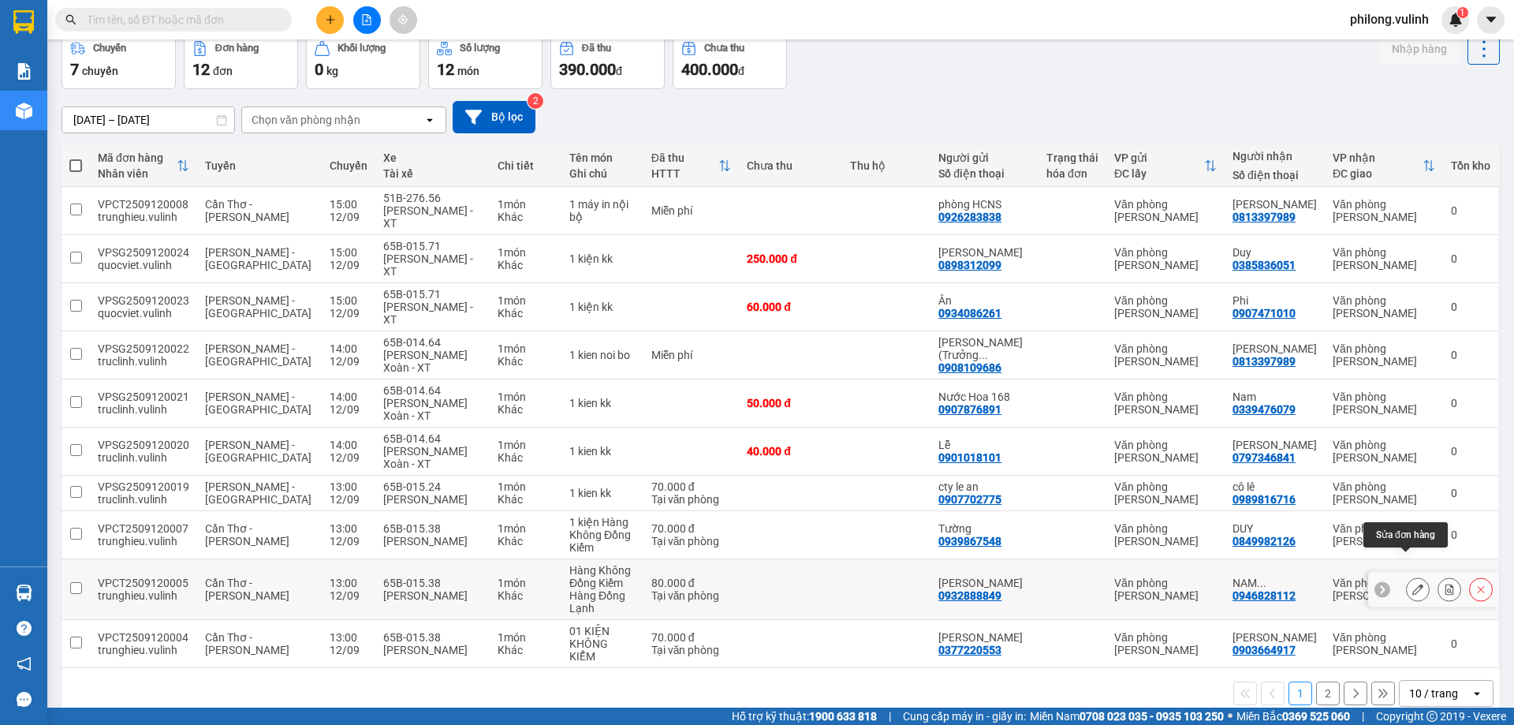
click at [1413, 584] on icon at bounding box center [1418, 589] width 11 height 11
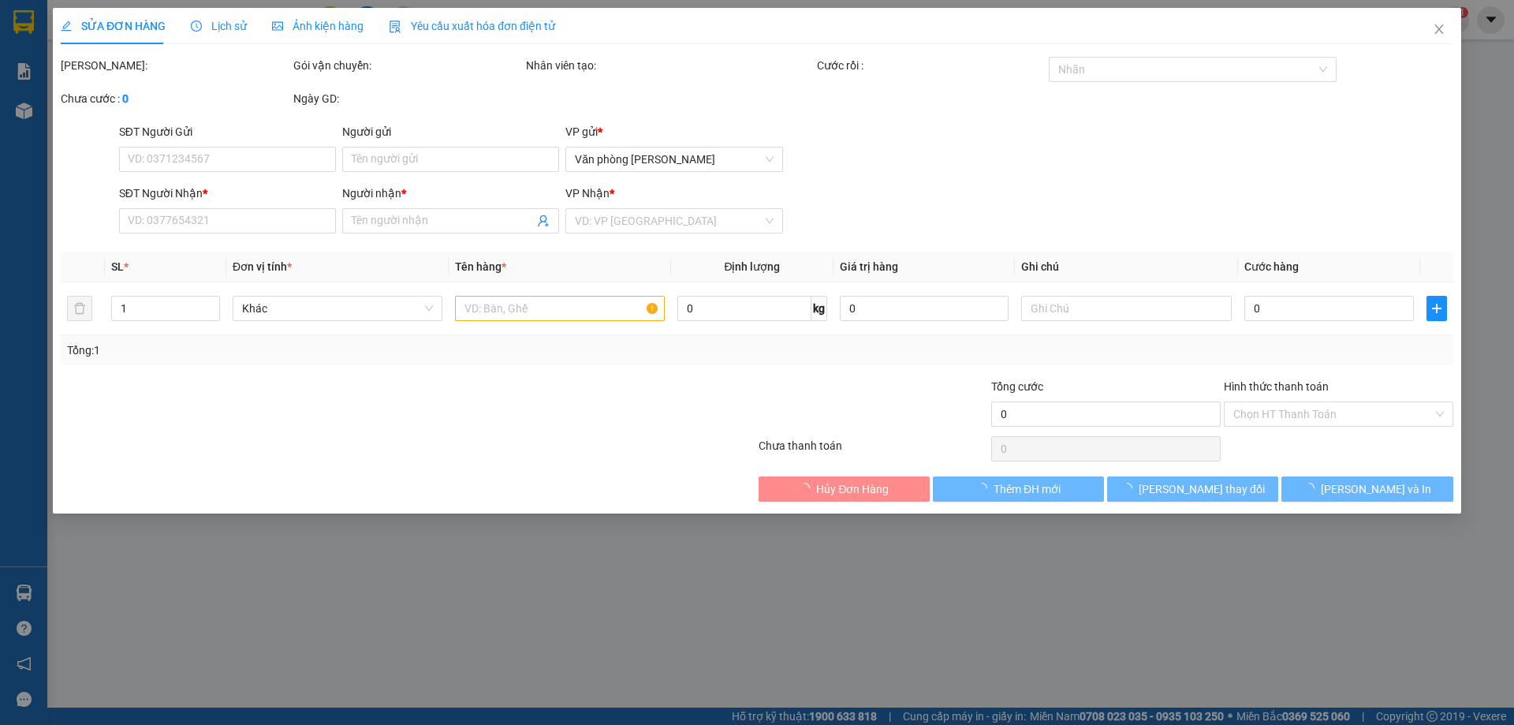
type input "0932888849"
type input "[PERSON_NAME]"
type input "0946828112"
type input "[PERSON_NAME]"
type input "80.000"
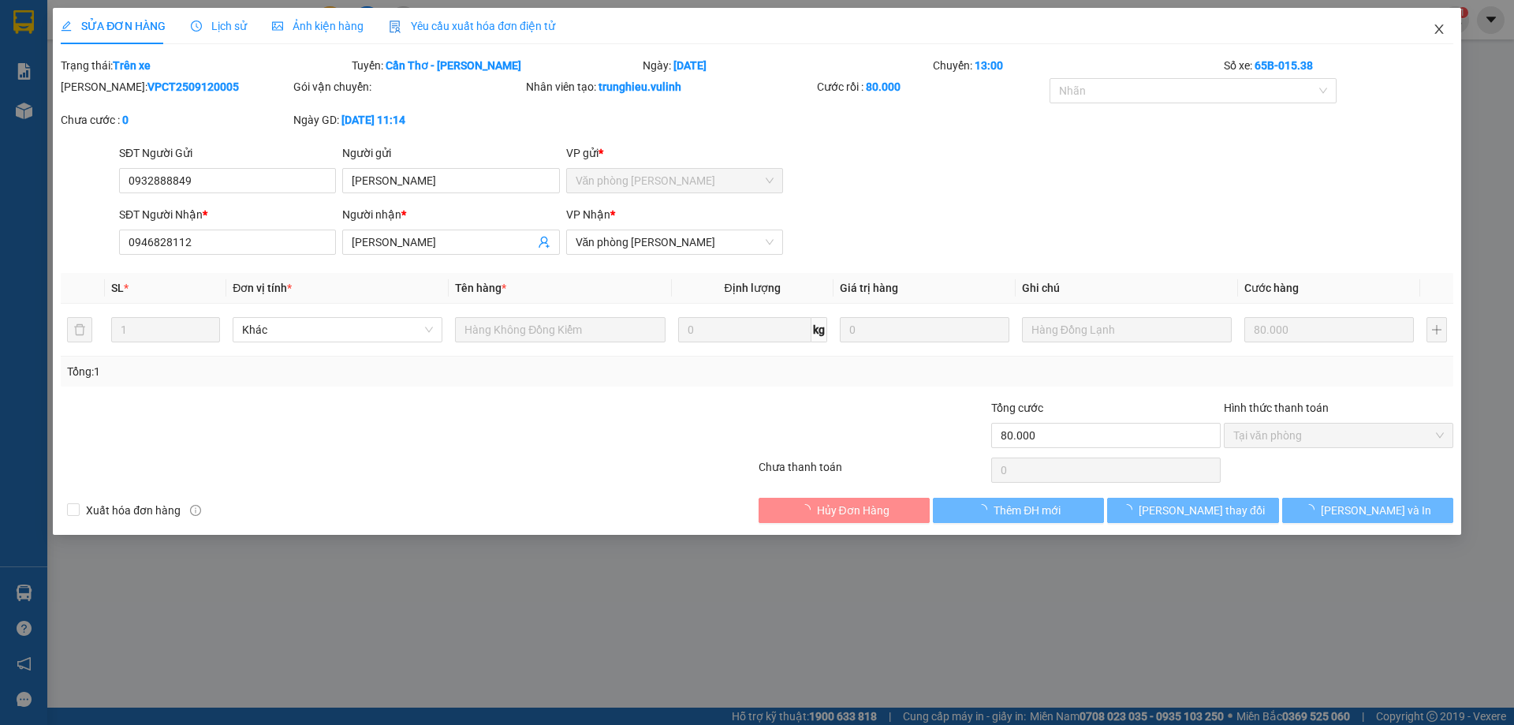
click at [1433, 38] on span "Close" at bounding box center [1439, 30] width 44 height 44
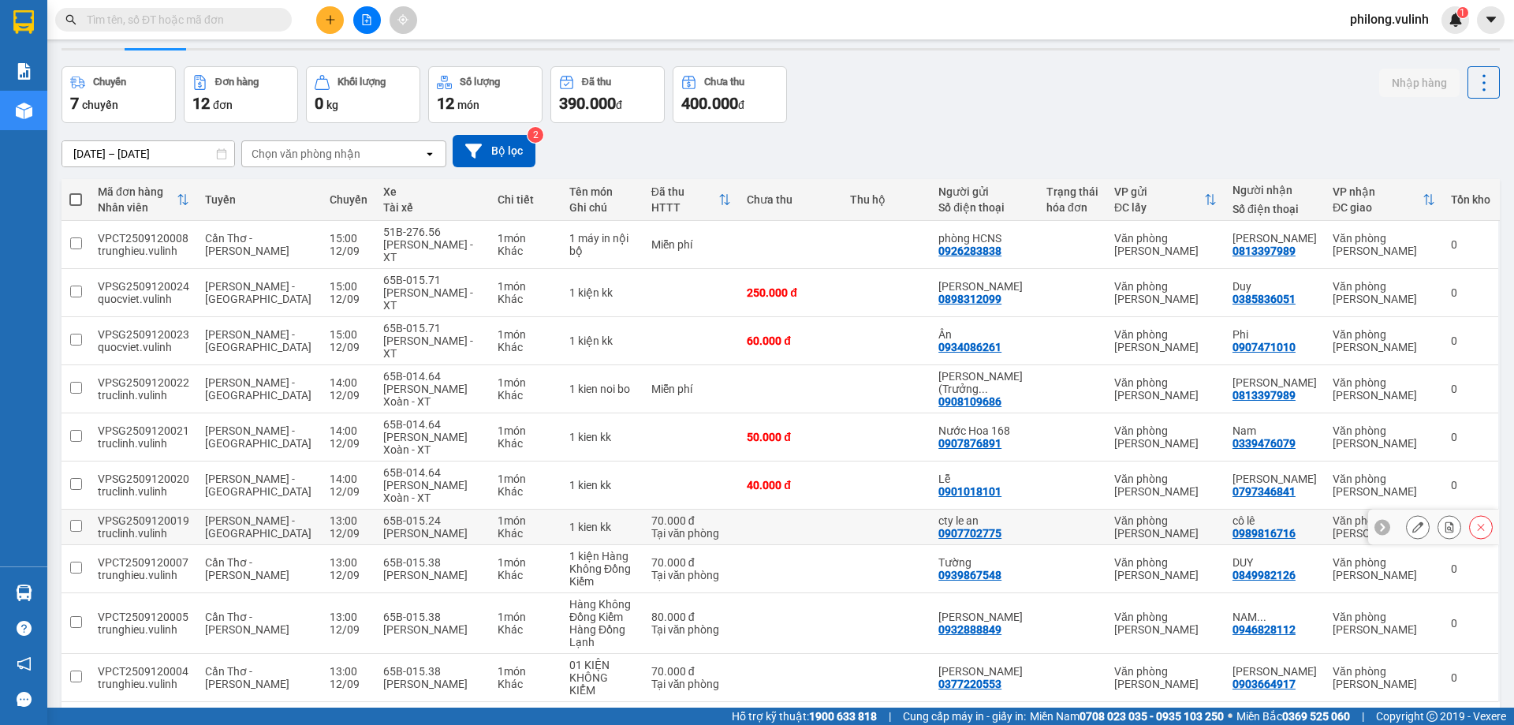
scroll to position [77, 0]
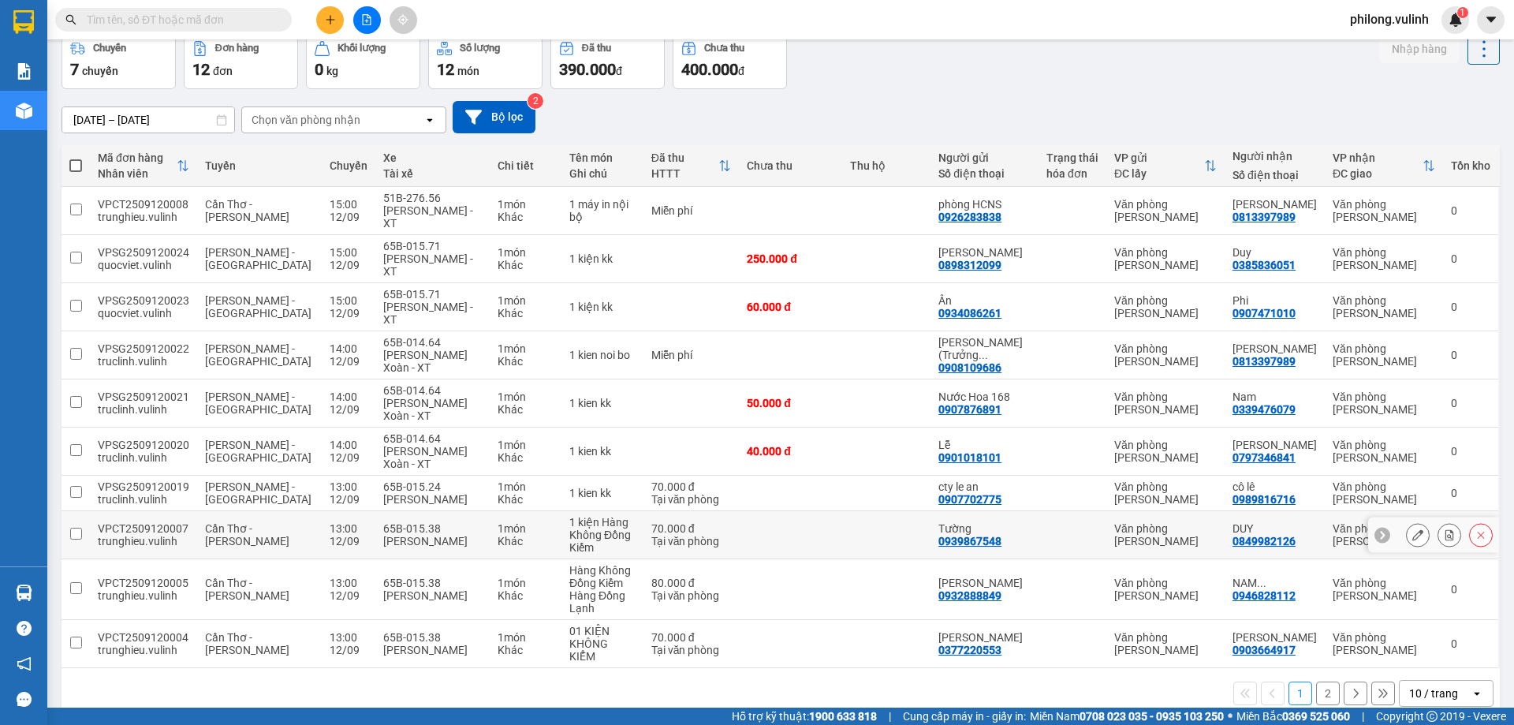
click at [1413, 529] on icon at bounding box center [1418, 534] width 11 height 11
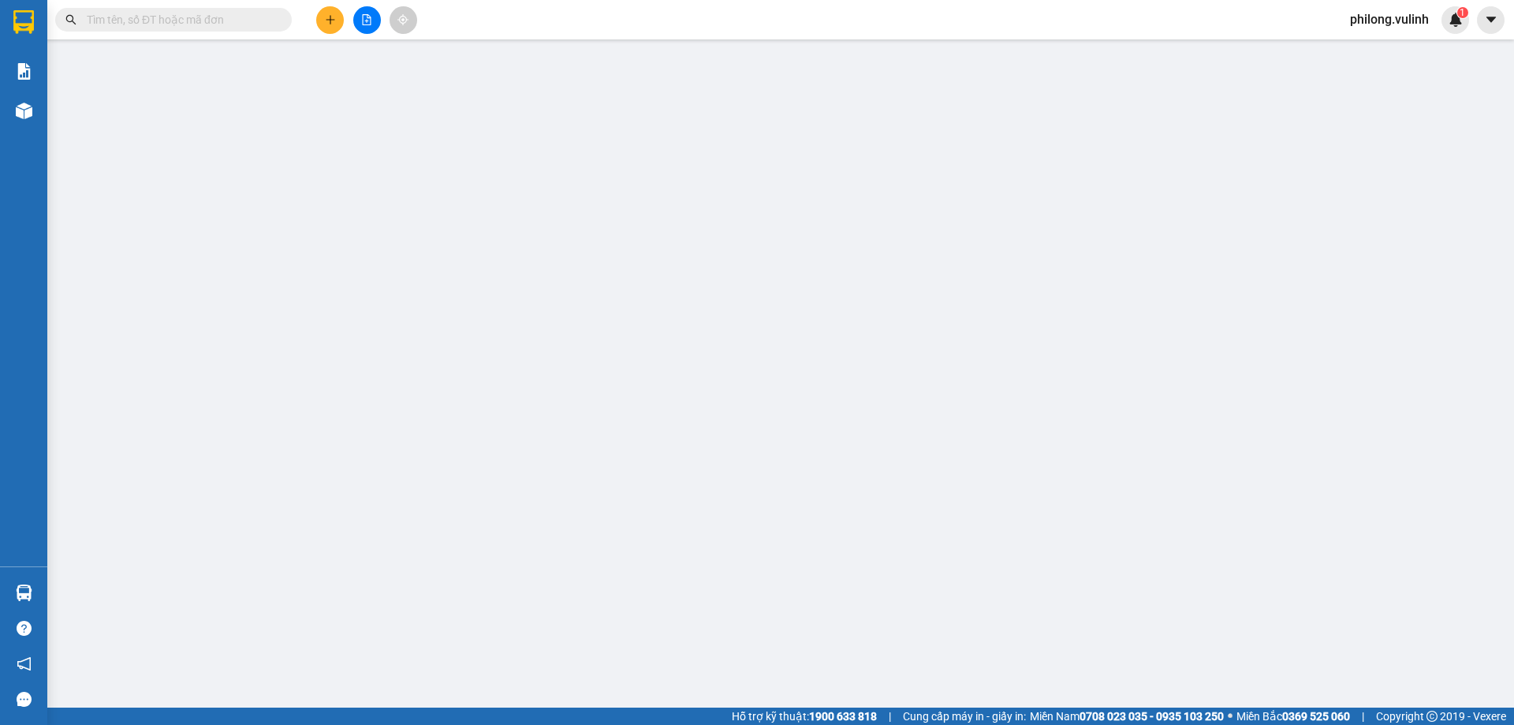
type input "0939867548"
type input "Tường"
type input "0849982126"
type input "DUY"
type input "70.000"
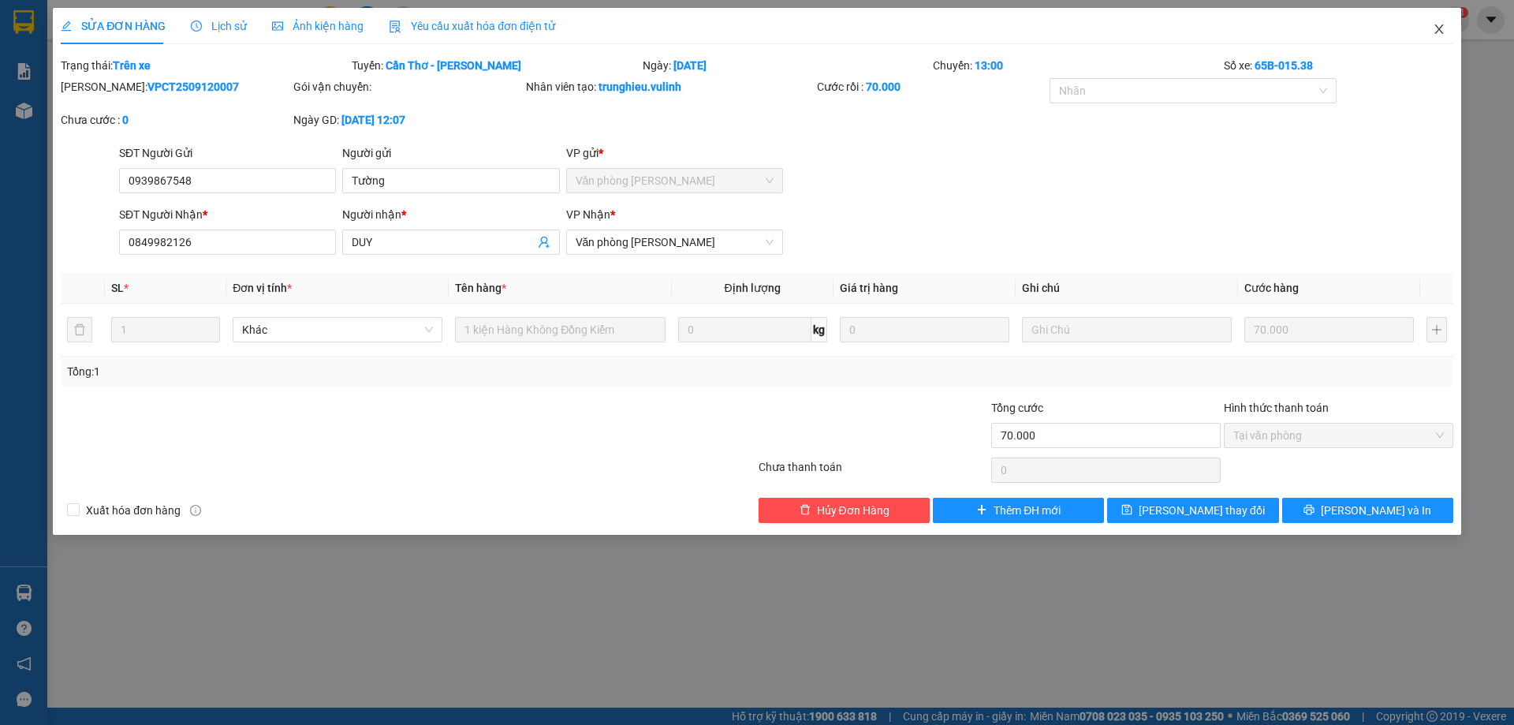
click at [1443, 24] on icon "close" at bounding box center [1439, 29] width 13 height 13
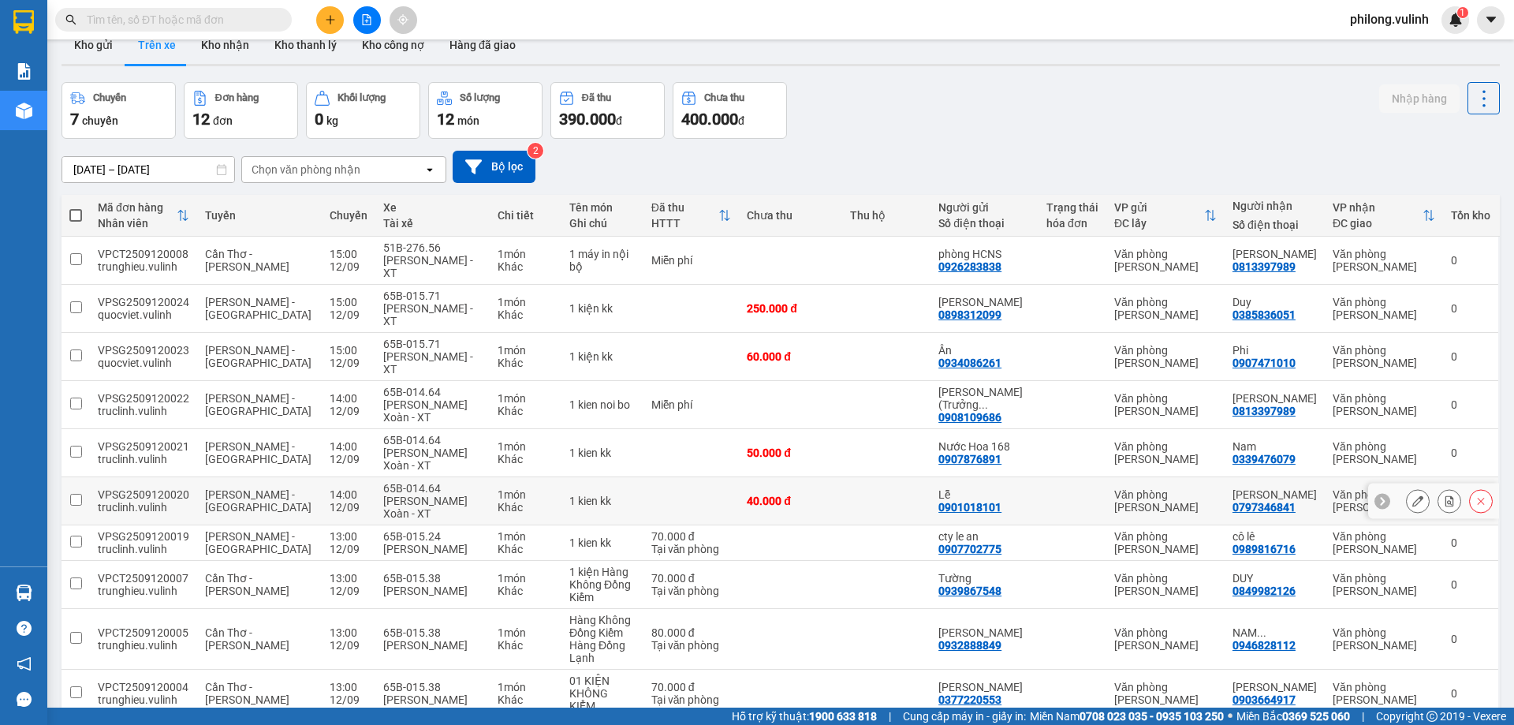
scroll to position [77, 0]
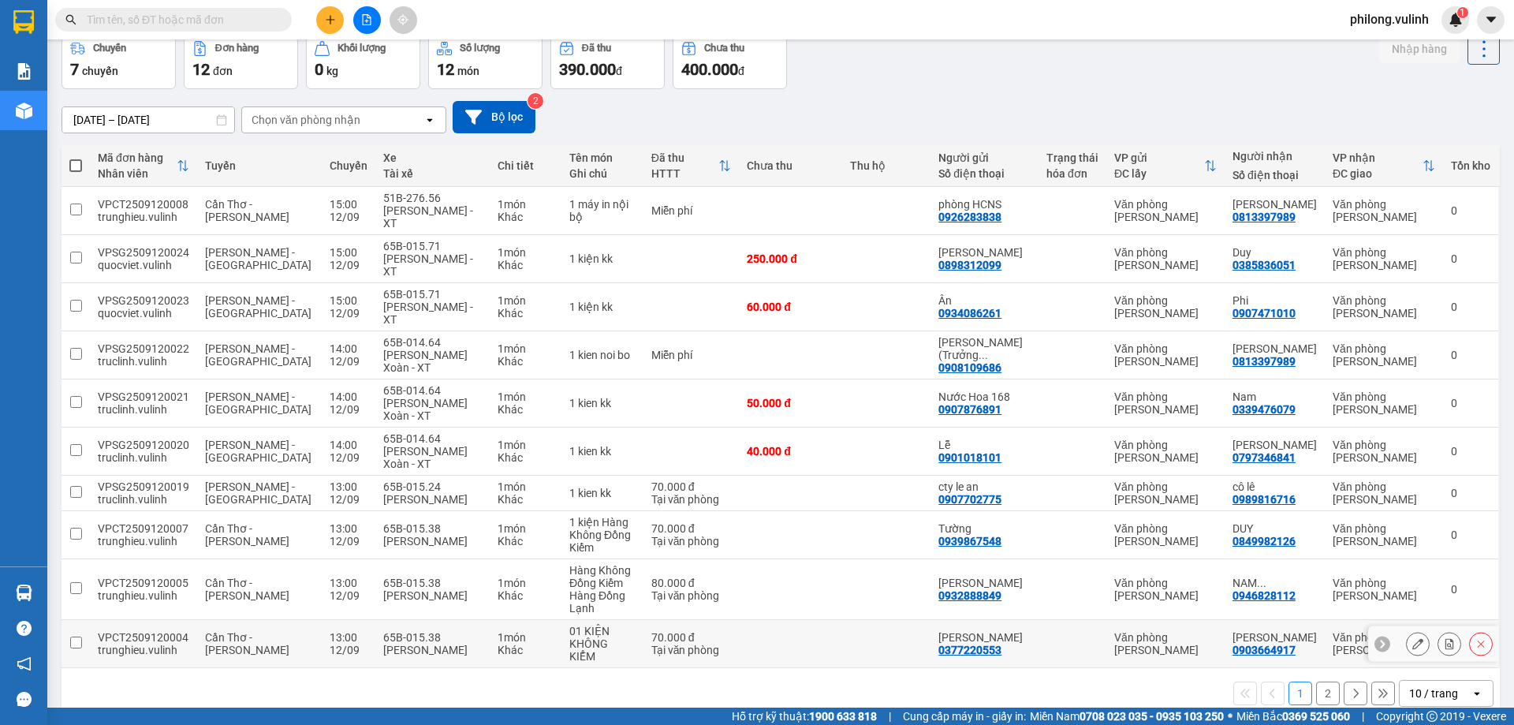
click at [1406, 632] on div at bounding box center [1418, 644] width 24 height 24
click at [1407, 630] on button at bounding box center [1418, 644] width 22 height 28
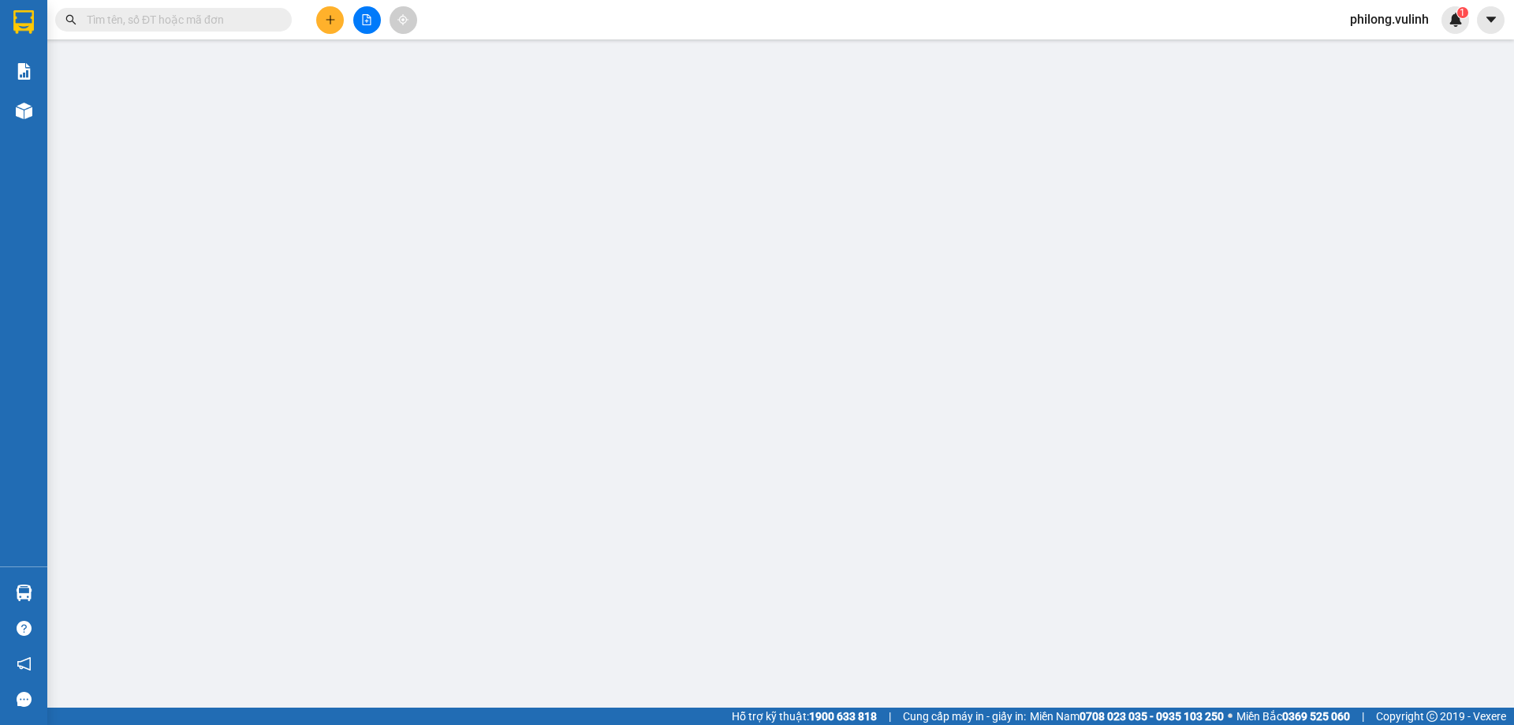
type input "0377220553"
type input "[PERSON_NAME]"
type input "0903664917"
type input "[PERSON_NAME]"
type input "70.000"
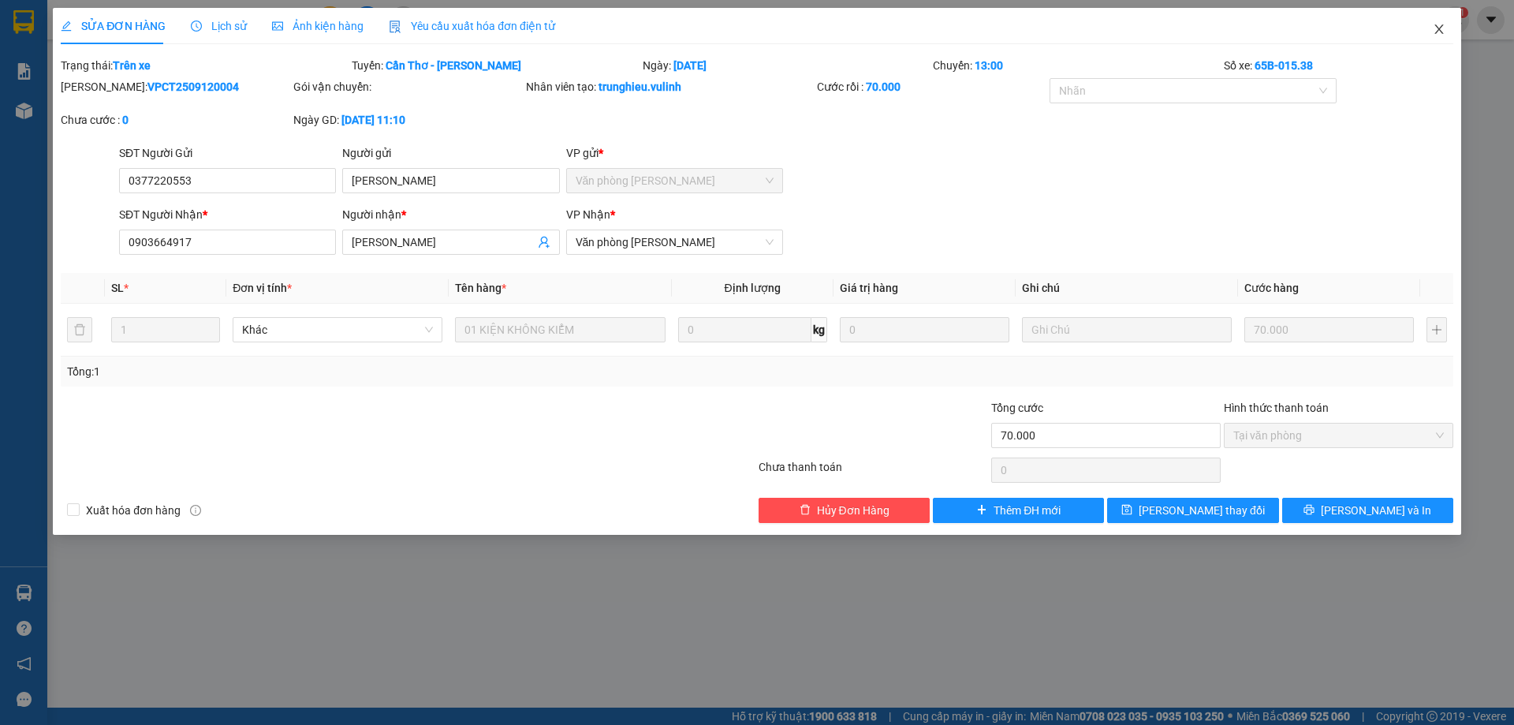
click at [1446, 26] on span "Close" at bounding box center [1439, 30] width 44 height 44
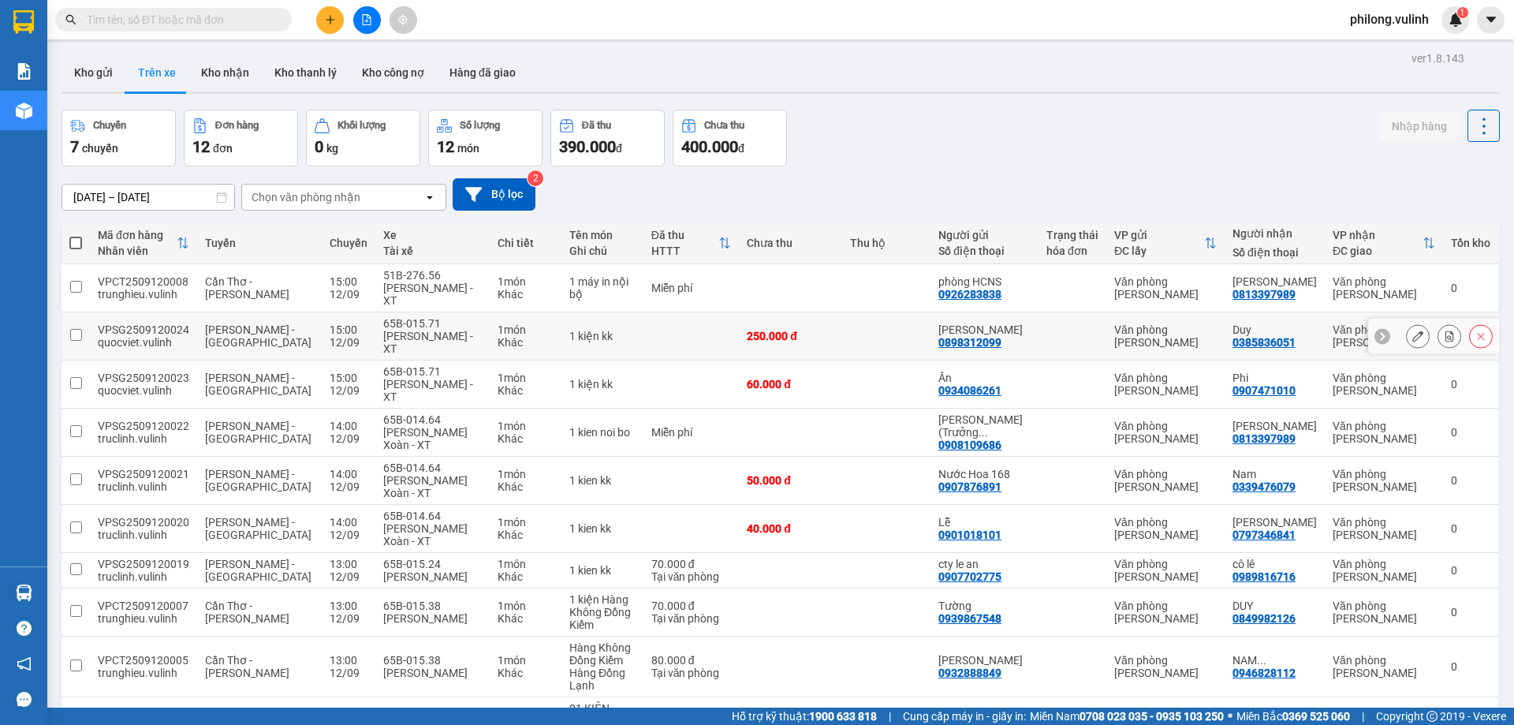
scroll to position [77, 0]
